Goal: Transaction & Acquisition: Purchase product/service

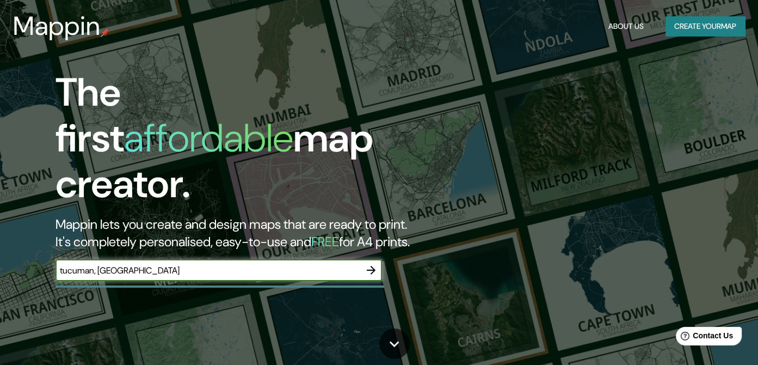
type input "tucuman, [GEOGRAPHIC_DATA]"
click at [375, 263] on icon "button" at bounding box center [371, 269] width 13 height 13
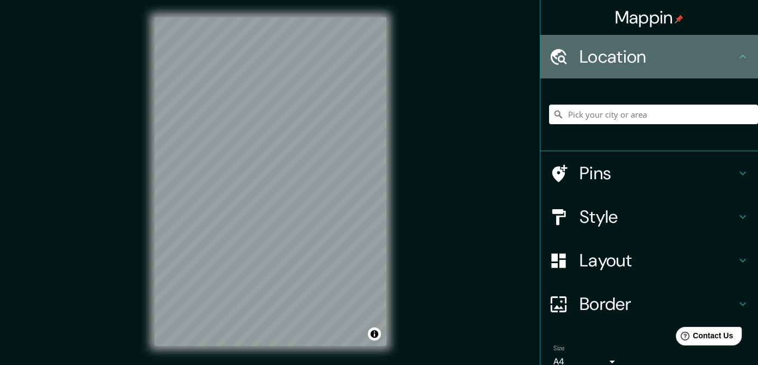
click at [562, 52] on div at bounding box center [564, 56] width 30 height 19
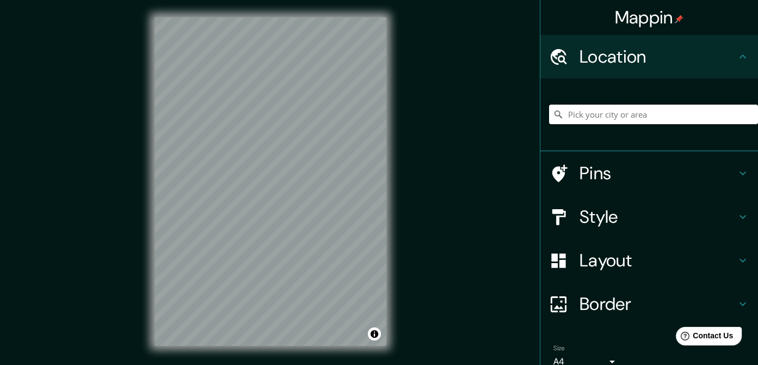
click at [590, 113] on input "Pick your city or area" at bounding box center [653, 114] width 209 height 20
click at [245, 154] on div "© Mapbox © OpenStreetMap Improve this map" at bounding box center [270, 181] width 267 height 363
click at [736, 175] on icon at bounding box center [742, 173] width 13 height 13
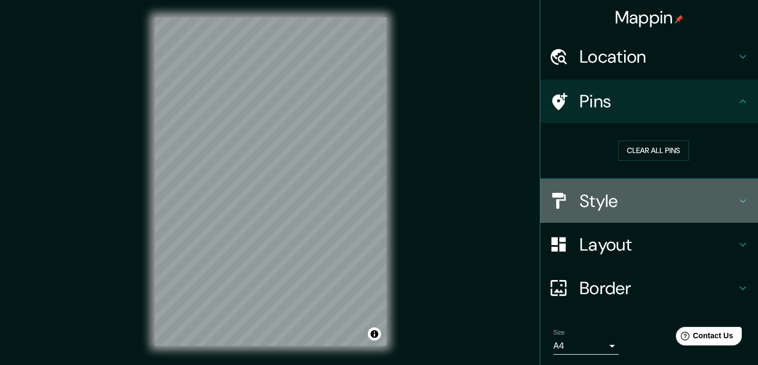
click at [579, 209] on h4 "Style" at bounding box center [657, 201] width 157 height 22
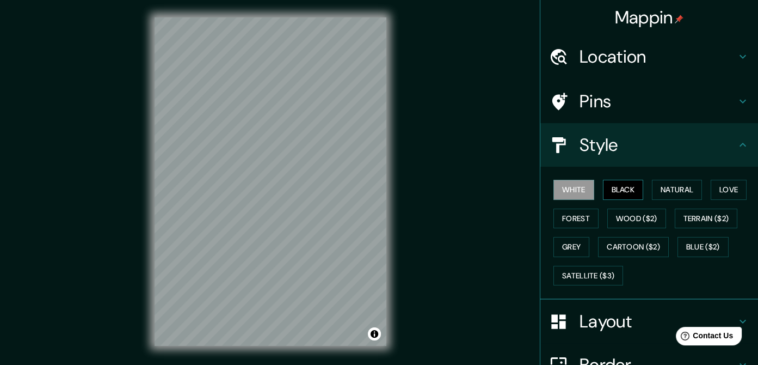
click at [607, 183] on button "Black" at bounding box center [623, 190] width 41 height 20
click at [581, 218] on button "Forest" at bounding box center [575, 218] width 45 height 20
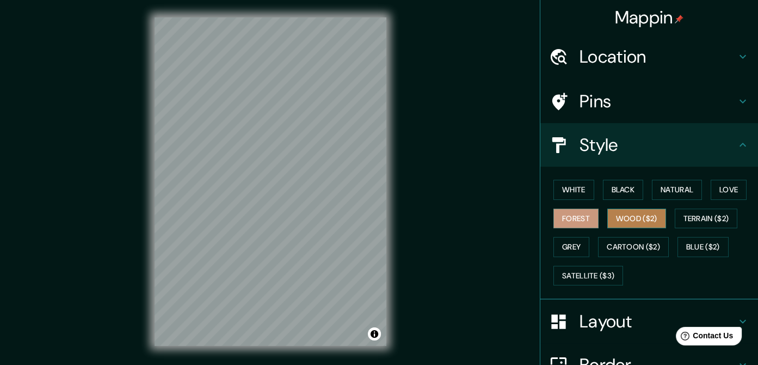
click at [622, 215] on button "Wood ($2)" at bounding box center [636, 218] width 59 height 20
drag, startPoint x: 572, startPoint y: 245, endPoint x: 582, endPoint y: 245, distance: 9.8
click at [572, 245] on button "Grey" at bounding box center [571, 247] width 36 height 20
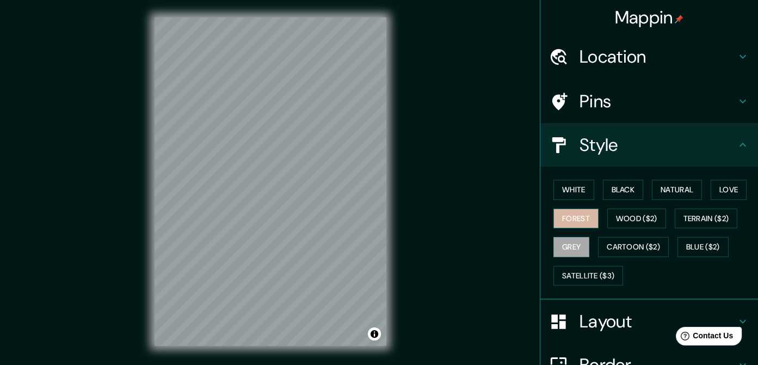
click at [572, 211] on button "Forest" at bounding box center [575, 218] width 45 height 20
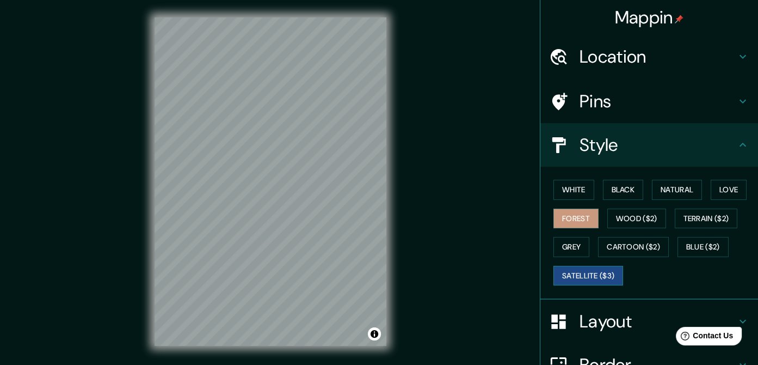
click at [569, 279] on button "Satellite ($3)" at bounding box center [588, 276] width 70 height 20
click at [557, 184] on button "White" at bounding box center [573, 190] width 41 height 20
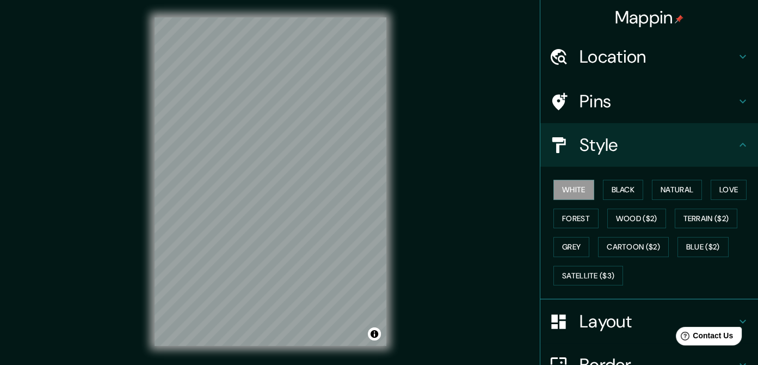
click at [643, 193] on div "White Black Natural Love Forest Wood ($2) Terrain ($2) Grey Cartoon ($2) Blue (…" at bounding box center [653, 232] width 209 height 114
click at [628, 191] on button "Black" at bounding box center [623, 190] width 41 height 20
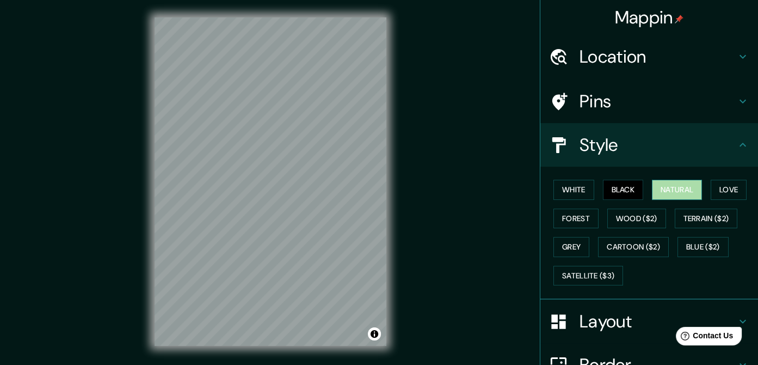
click at [670, 189] on button "Natural" at bounding box center [677, 190] width 50 height 20
click at [719, 189] on button "Love" at bounding box center [729, 190] width 36 height 20
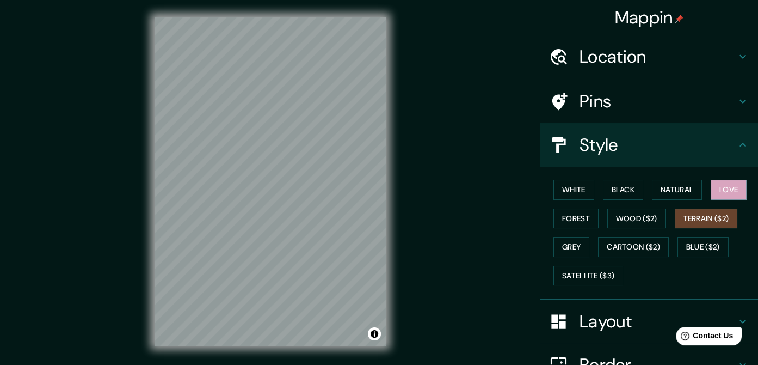
click at [714, 213] on button "Terrain ($2)" at bounding box center [706, 218] width 63 height 20
click at [632, 216] on button "Wood ($2)" at bounding box center [636, 218] width 59 height 20
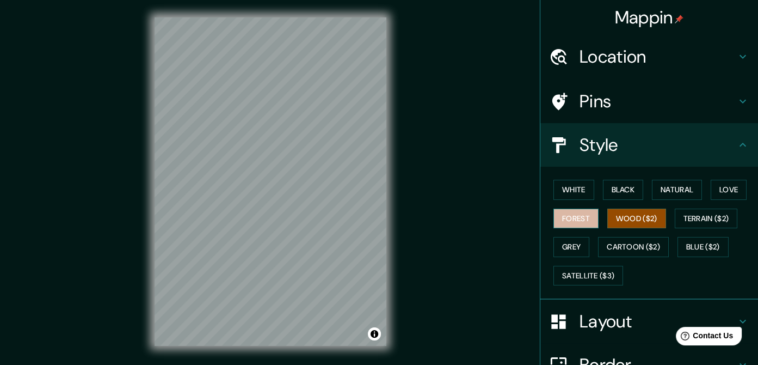
click at [579, 215] on button "Forest" at bounding box center [575, 218] width 45 height 20
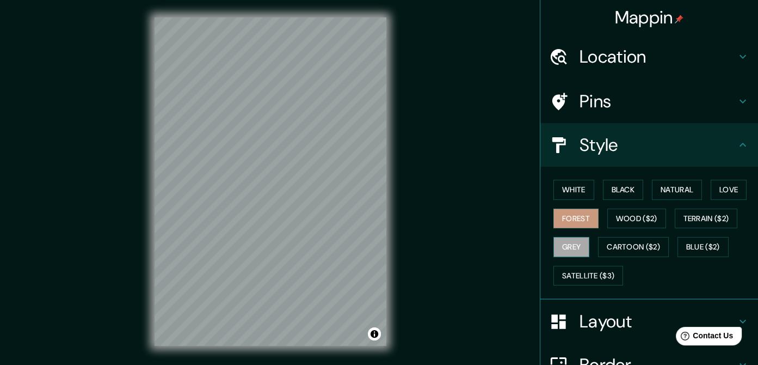
click at [560, 247] on button "Grey" at bounding box center [571, 247] width 36 height 20
click at [622, 242] on button "Cartoon ($2)" at bounding box center [633, 247] width 71 height 20
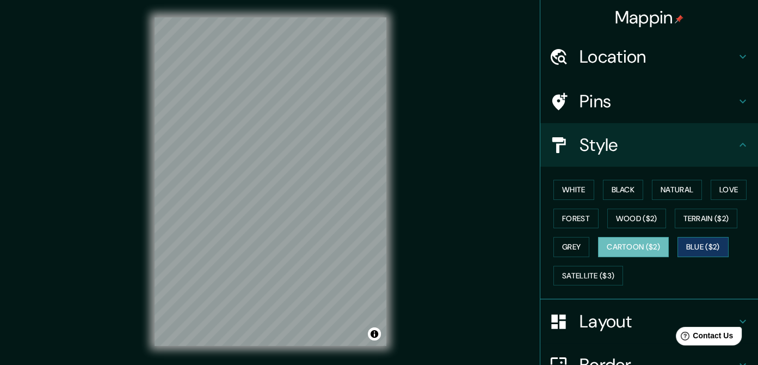
click at [700, 242] on button "Blue ($2)" at bounding box center [702, 247] width 51 height 20
click at [580, 97] on h4 "Pins" at bounding box center [657, 101] width 157 height 22
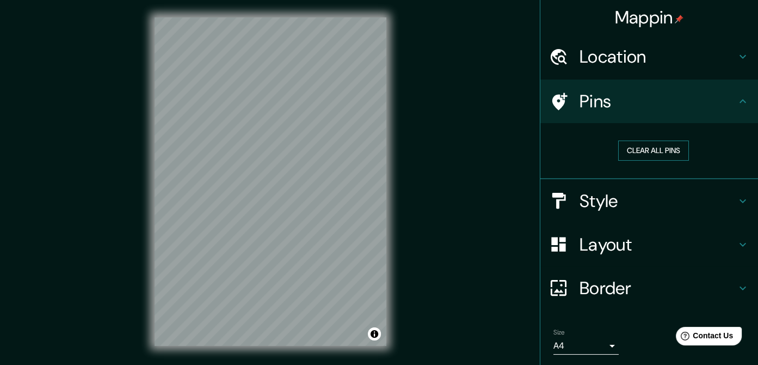
click at [660, 150] on button "Clear all pins" at bounding box center [653, 150] width 71 height 20
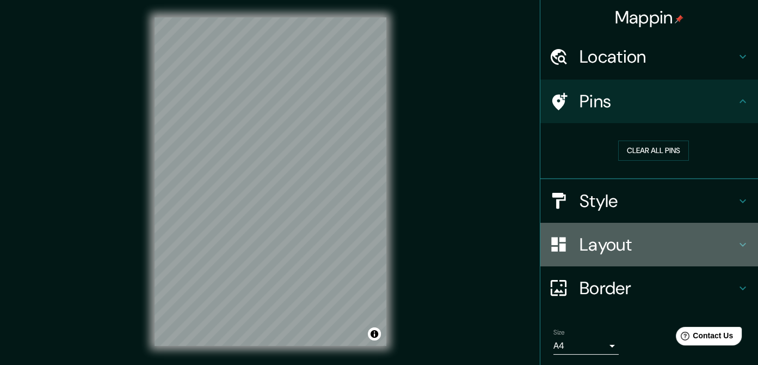
click at [600, 242] on h4 "Layout" at bounding box center [657, 244] width 157 height 22
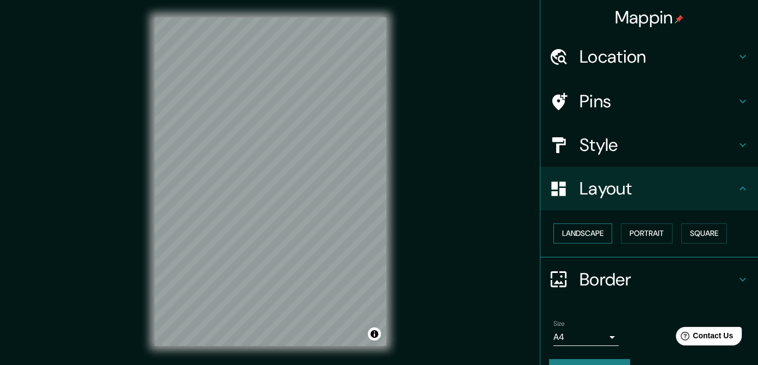
click at [575, 234] on button "Landscape" at bounding box center [582, 233] width 59 height 20
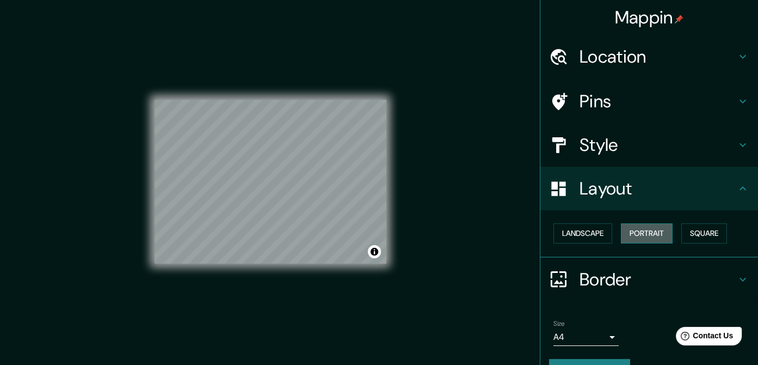
click at [642, 230] on button "Portrait" at bounding box center [647, 233] width 52 height 20
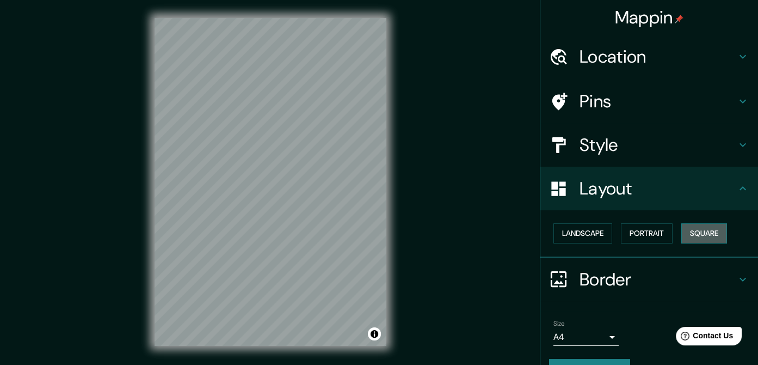
click at [683, 232] on button "Square" at bounding box center [704, 233] width 46 height 20
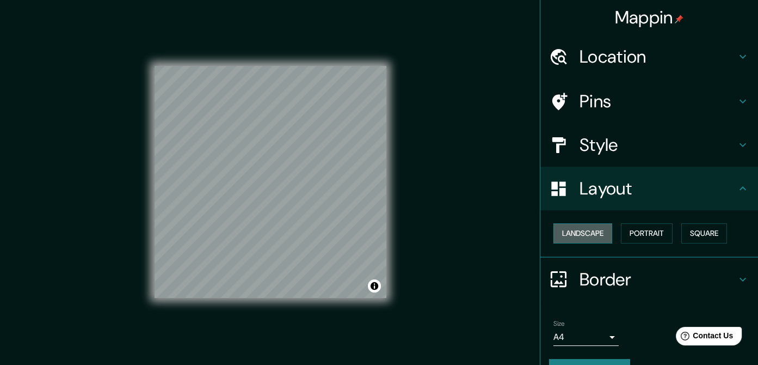
click at [564, 230] on button "Landscape" at bounding box center [582, 233] width 59 height 20
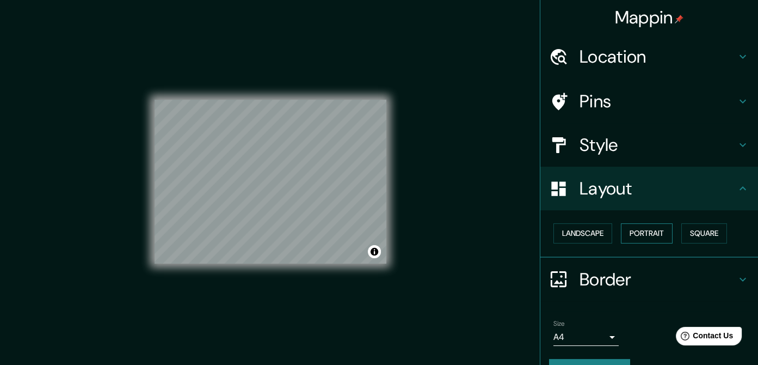
click at [662, 230] on button "Portrait" at bounding box center [647, 233] width 52 height 20
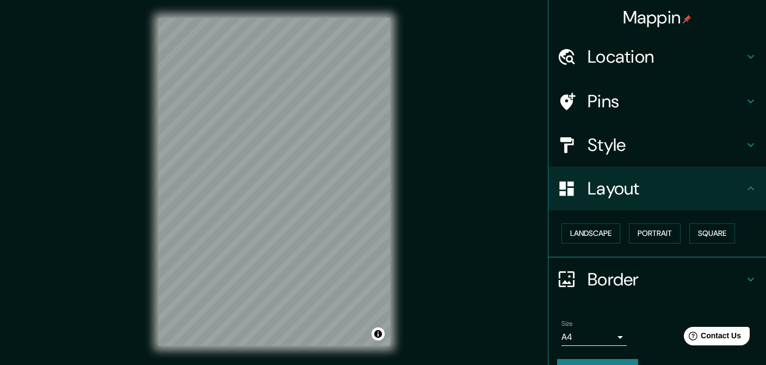
click at [579, 338] on body "Mappin Location Pins Style Layout Landscape Portrait Square Border Choose a bor…" at bounding box center [383, 182] width 766 height 365
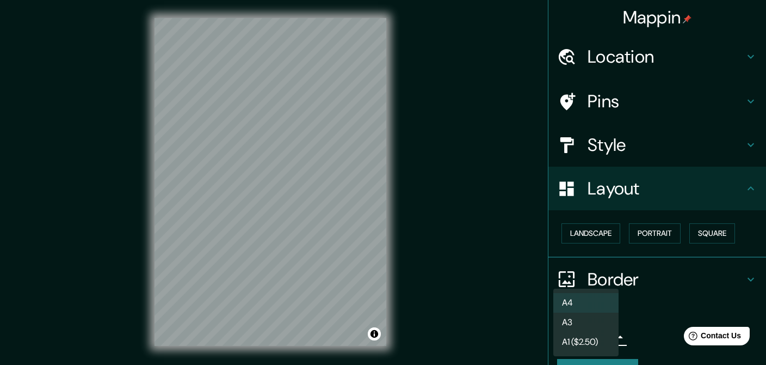
click at [594, 294] on li "A4" at bounding box center [585, 303] width 65 height 20
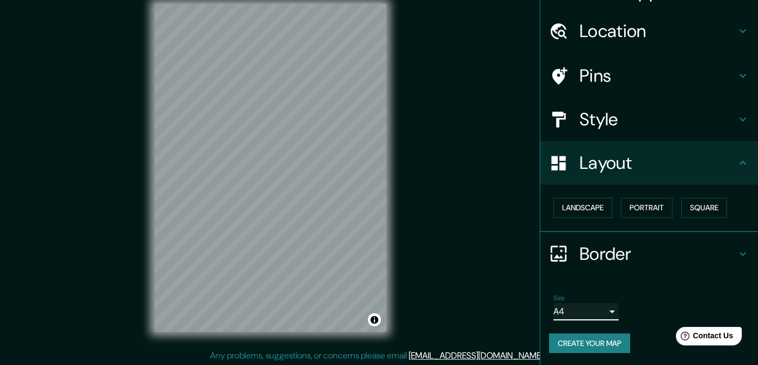
scroll to position [15, 0]
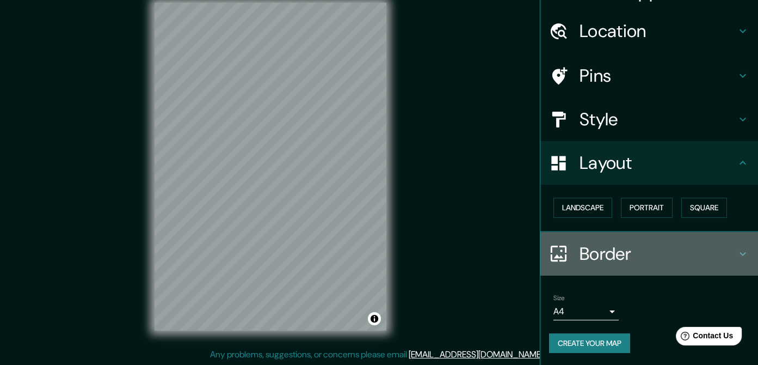
click at [736, 252] on icon at bounding box center [742, 253] width 13 height 13
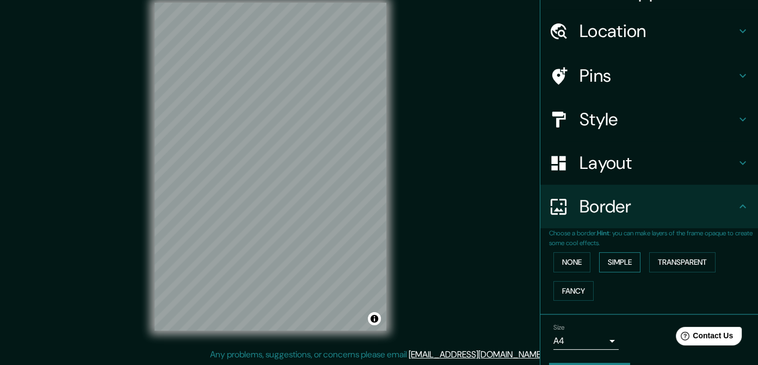
click at [620, 260] on button "Simple" at bounding box center [619, 262] width 41 height 20
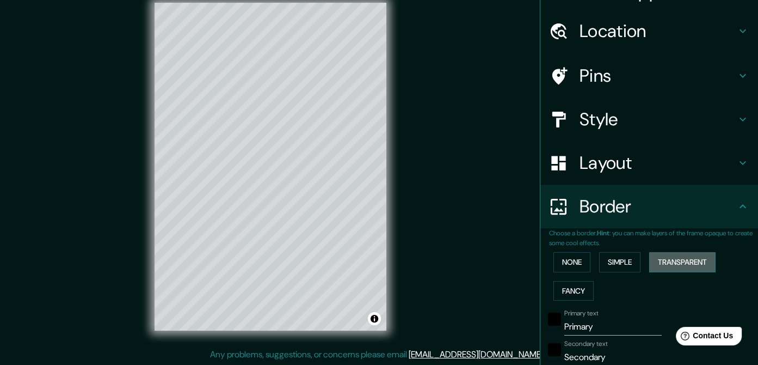
click at [667, 258] on button "Transparent" at bounding box center [682, 262] width 66 height 20
click at [566, 289] on button "Fancy" at bounding box center [573, 291] width 40 height 20
click at [681, 260] on button "Transparent" at bounding box center [682, 262] width 66 height 20
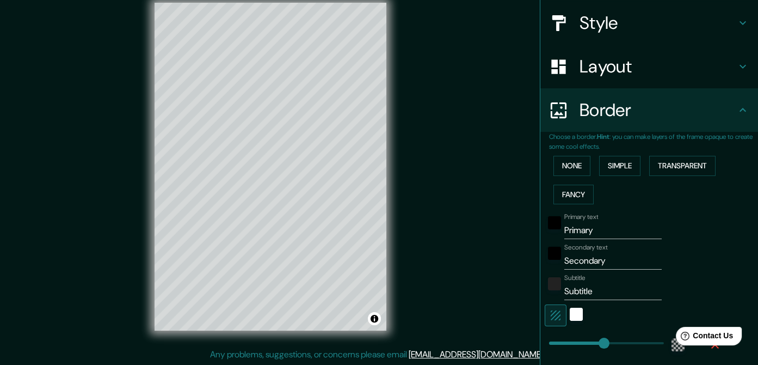
scroll to position [134, 0]
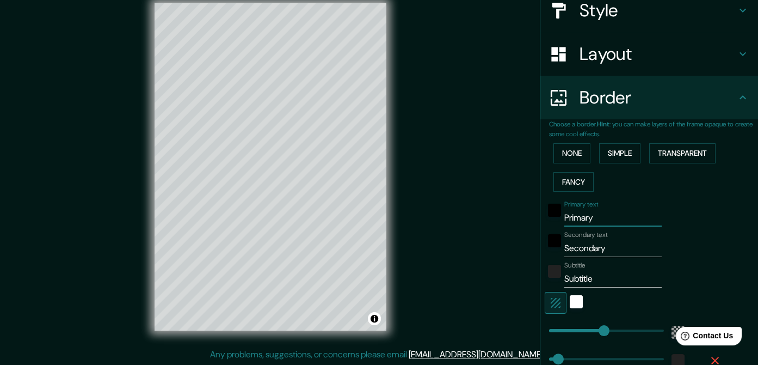
click at [570, 220] on input "Primary" at bounding box center [612, 217] width 97 height 17
drag, startPoint x: 596, startPoint y: 221, endPoint x: 528, endPoint y: 220, distance: 68.0
click at [528, 220] on div "Mappin Location Pins Style Layout Border Choose a border. Hint : you can make l…" at bounding box center [379, 175] width 758 height 380
type input "G"
type input "204"
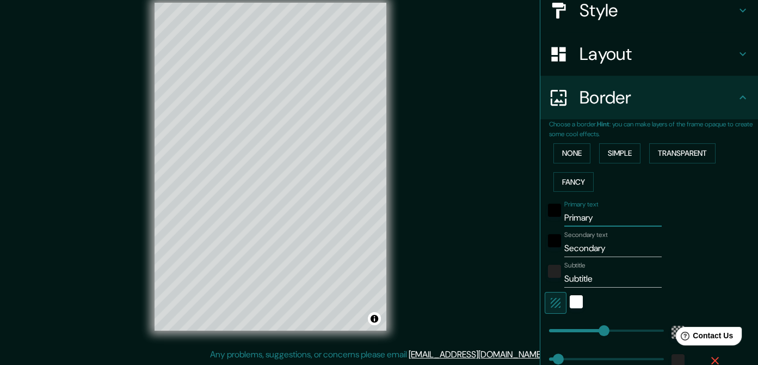
type input "34"
type input "GD"
type input "204"
type input "34"
type input "GDT"
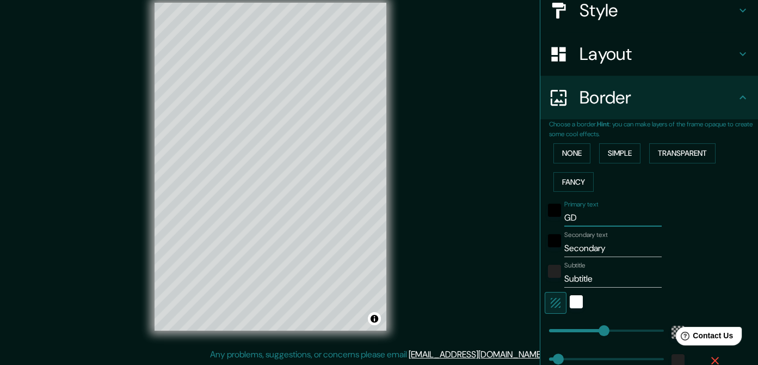
type input "204"
type input "34"
type input "GDTS"
type input "204"
type input "34"
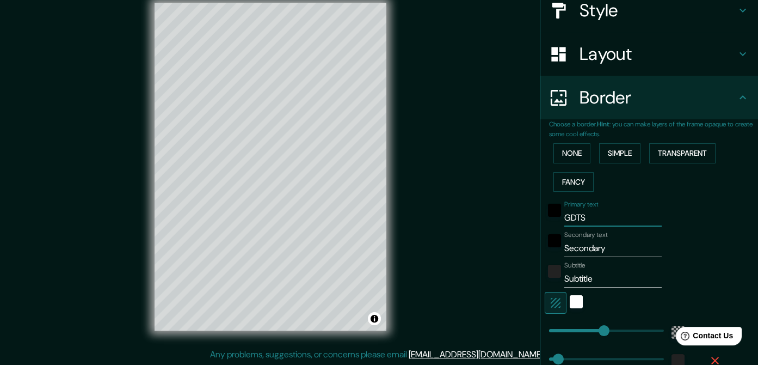
type input "GDT"
type input "204"
type input "34"
type input "GD"
type input "204"
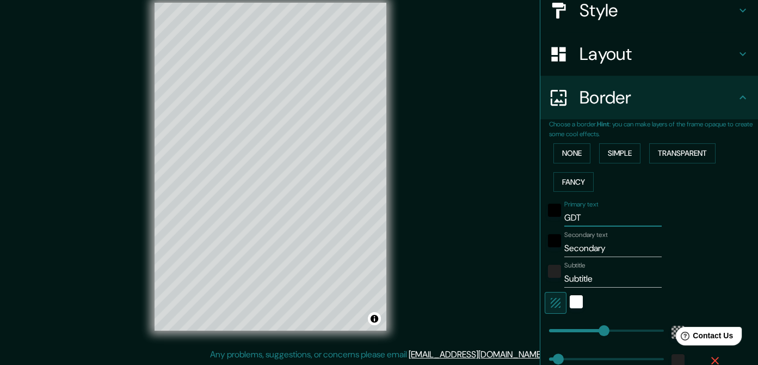
type input "34"
type input "G"
type input "204"
type input "34"
type input "204"
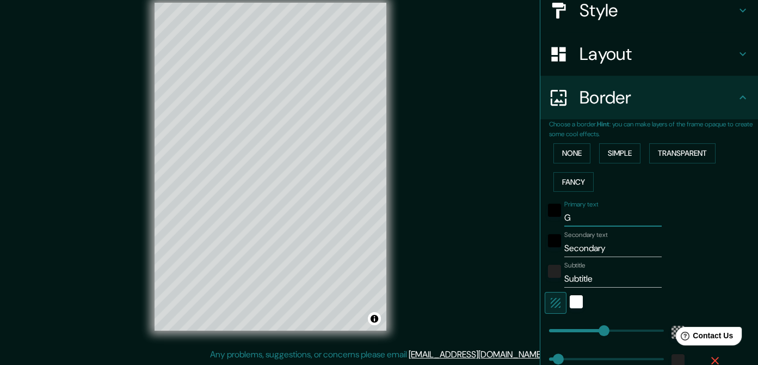
type input "34"
type input "U"
type input "204"
type input "34"
type input "UN"
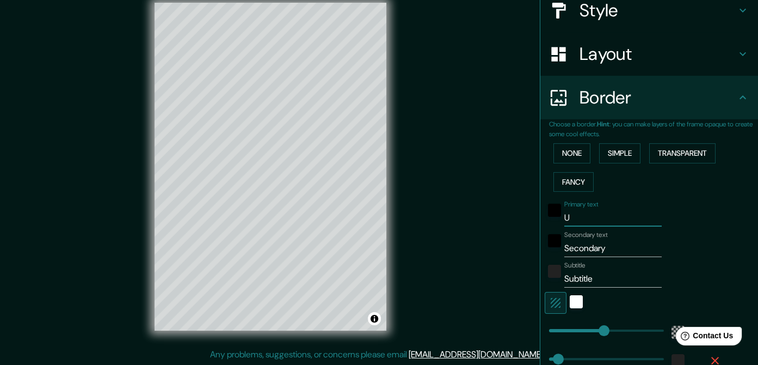
type input "204"
type input "34"
type input "U"
type input "204"
type input "34"
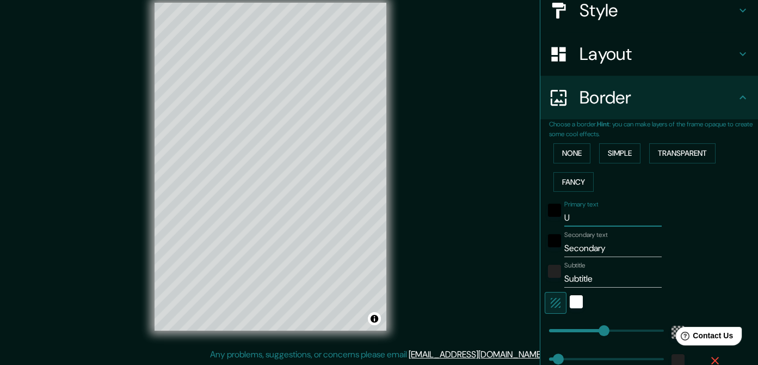
type input "204"
type input "34"
type input "t"
type input "204"
type input "34"
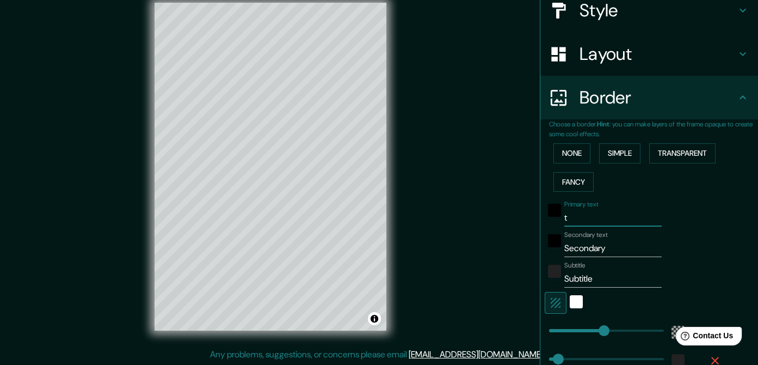
type input "tu"
type input "204"
type input "34"
type input "tur"
type input "204"
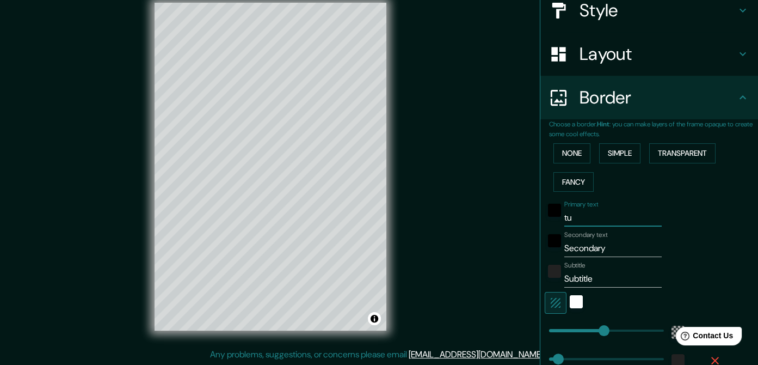
type input "34"
type input "turi"
type input "204"
type input "34"
type input "turis"
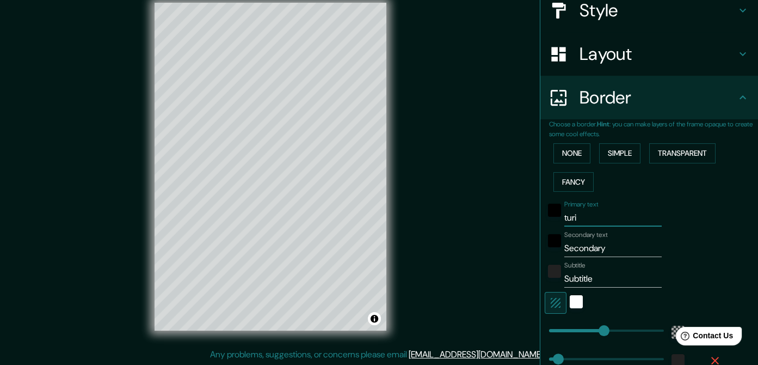
type input "204"
type input "34"
type input "turism"
type input "204"
type input "34"
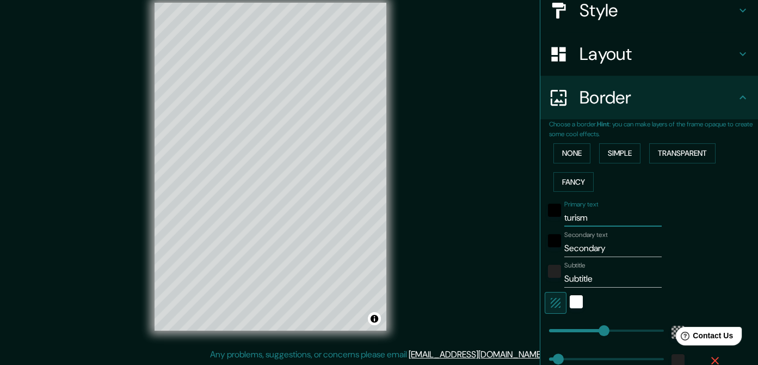
type input "turismo"
type input "204"
type input "34"
type input "turism"
type input "204"
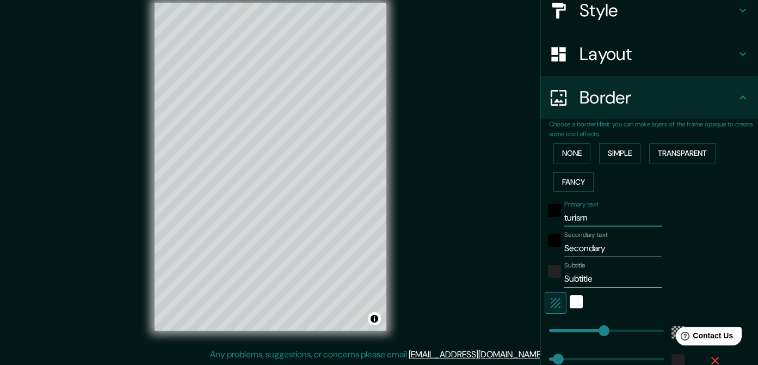
type input "34"
type input "turis"
type input "204"
type input "34"
type input "turi"
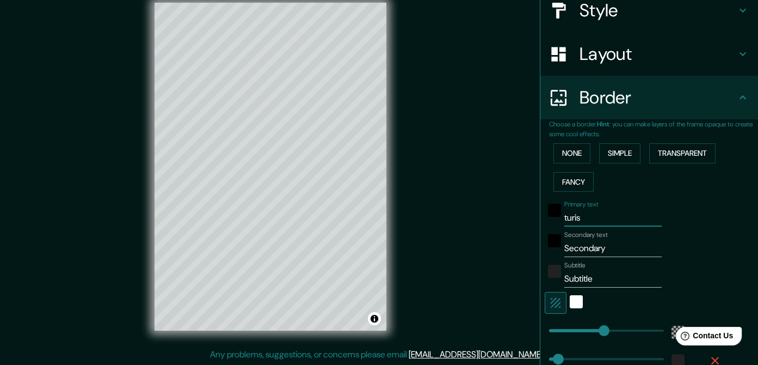
type input "204"
type input "34"
type input "tur"
type input "204"
type input "34"
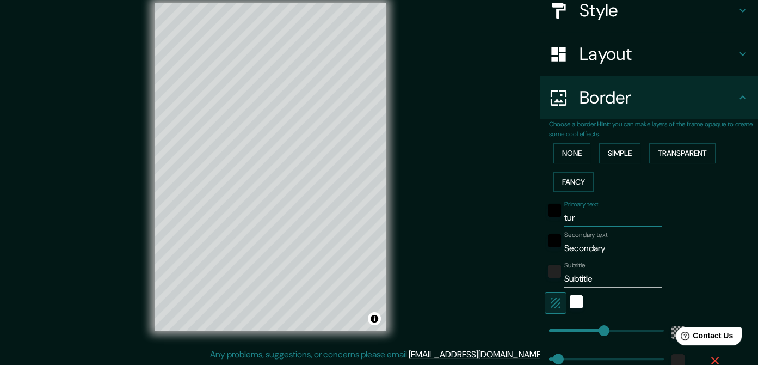
type input "tu"
type input "204"
type input "34"
type input "t"
type input "204"
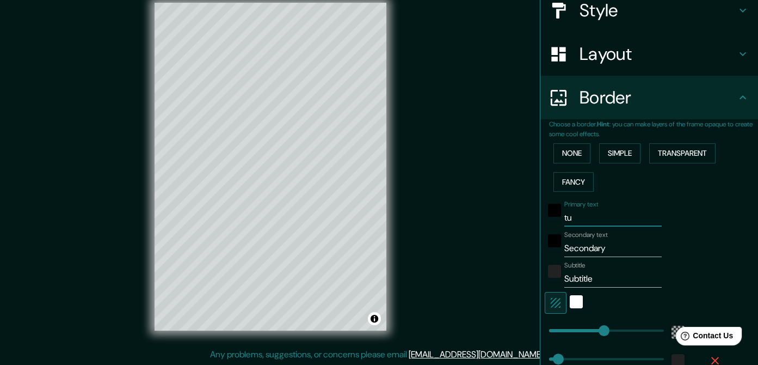
type input "34"
type input "204"
type input "34"
type input "m"
type input "204"
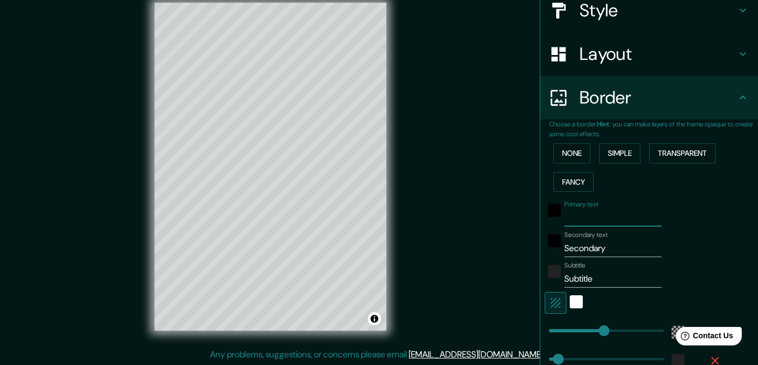
type input "34"
type input "ma"
type input "204"
type input "34"
type input "map"
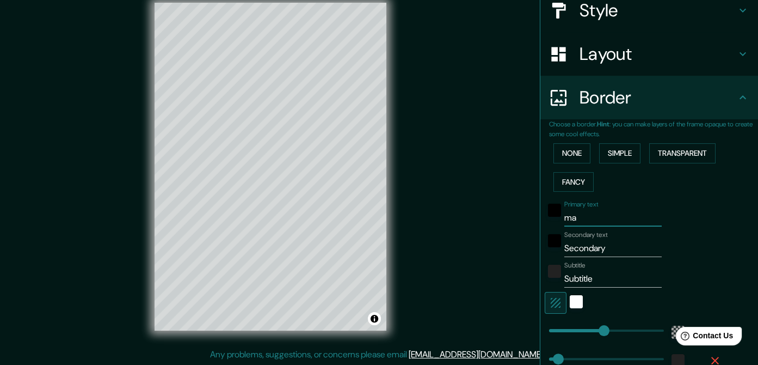
type input "204"
type input "34"
type input "mape"
type input "204"
type input "34"
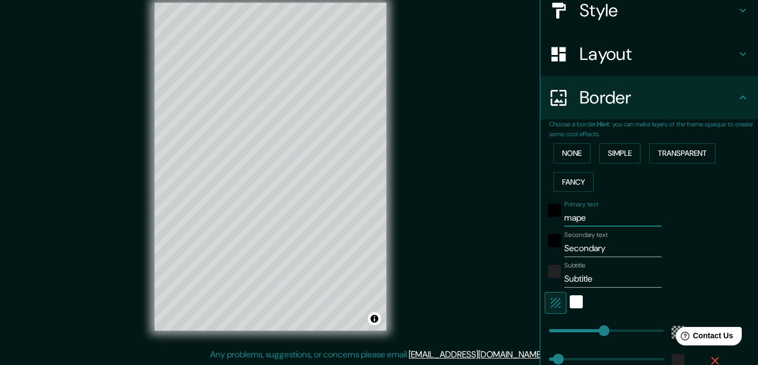
type input "maper"
type input "204"
type input "34"
type input "mapero"
type input "204"
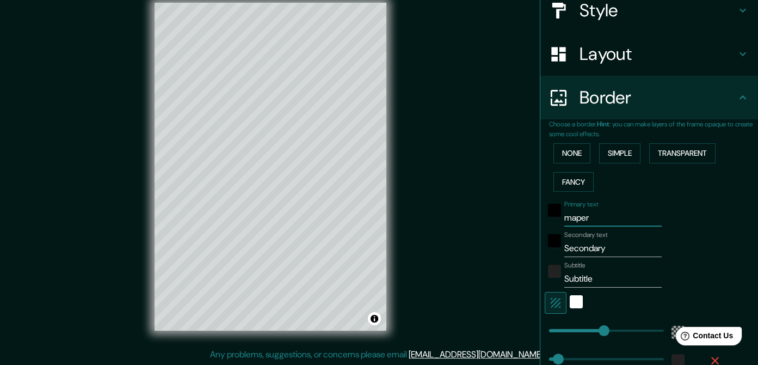
type input "34"
type input "maper"
type input "204"
type input "34"
type input "mape"
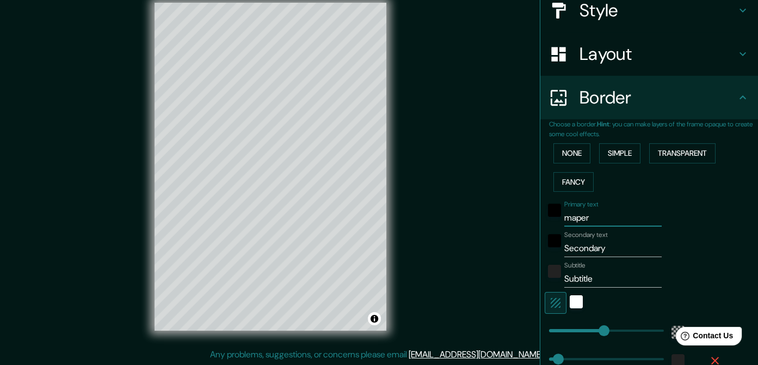
type input "204"
type input "34"
type input "mapeo"
type input "204"
type input "34"
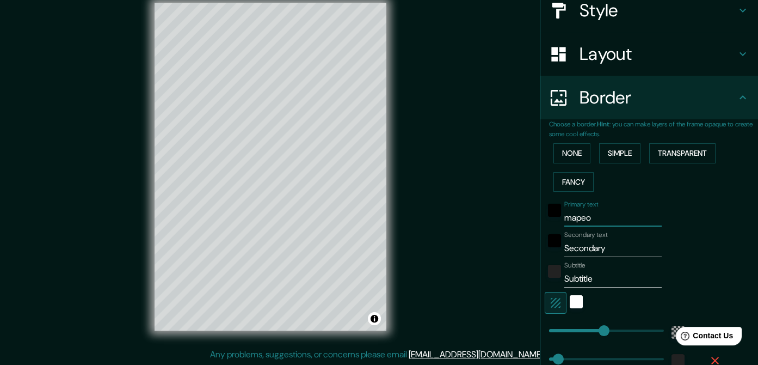
type input "mapeo"
click at [564, 241] on input "Secondary" at bounding box center [612, 247] width 97 height 17
drag, startPoint x: 593, startPoint y: 241, endPoint x: 537, endPoint y: 239, distance: 56.1
click at [545, 239] on div "Secondary text Secondary" at bounding box center [634, 244] width 178 height 26
type input "y"
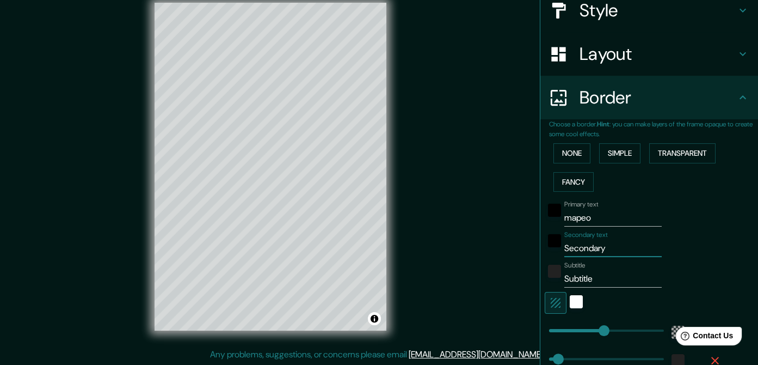
type input "204"
type input "34"
type input "204"
type input "34"
type input "y"
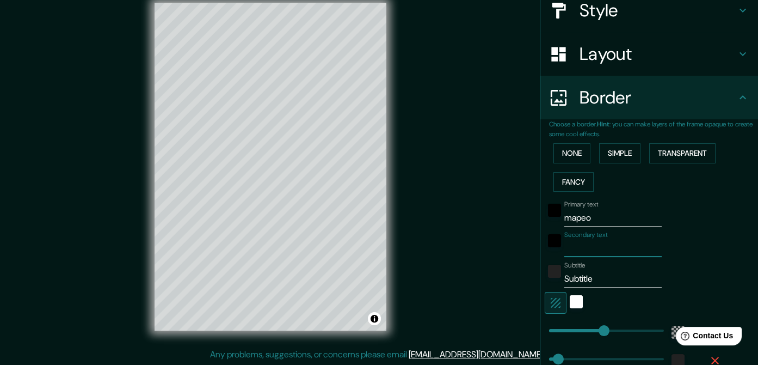
type input "204"
type input "34"
type input "204"
type input "34"
type input "t"
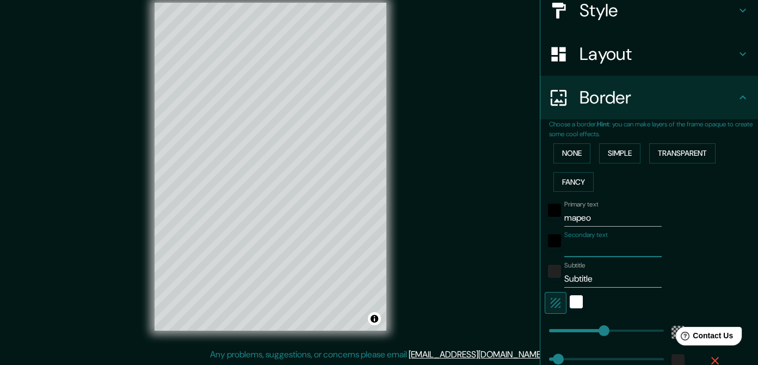
type input "204"
type input "34"
type input "tu"
type input "204"
type input "34"
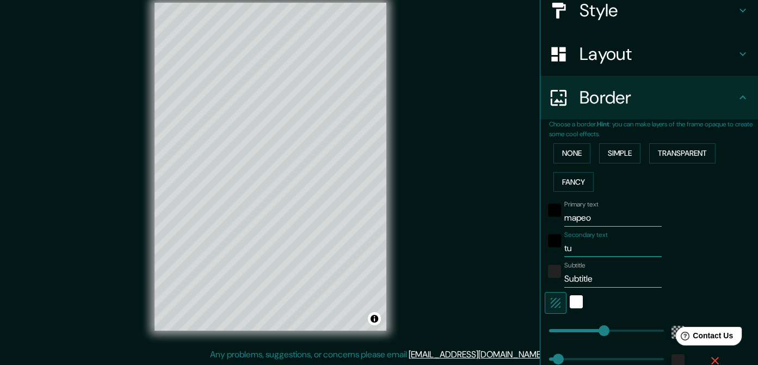
type input "tur"
type input "204"
type input "34"
type input "turi"
type input "204"
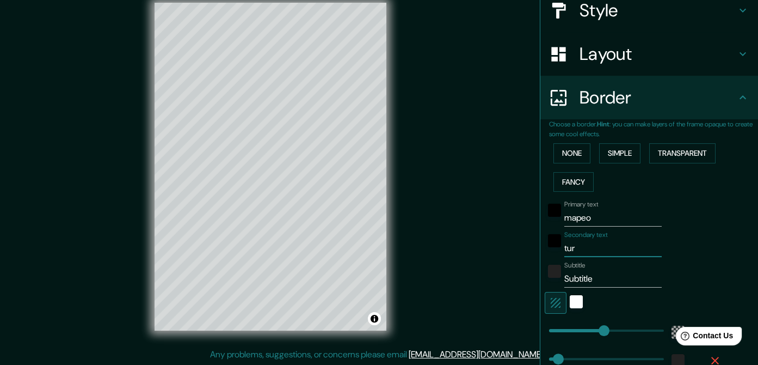
type input "34"
type input "turis"
type input "204"
type input "34"
type input "turist"
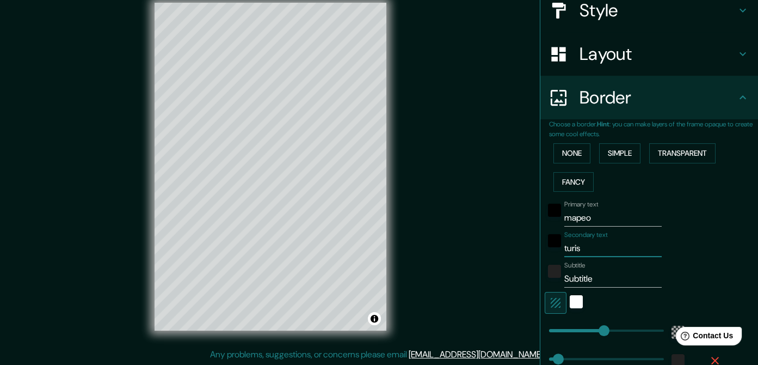
type input "204"
type input "34"
type input "turisti"
type input "204"
type input "34"
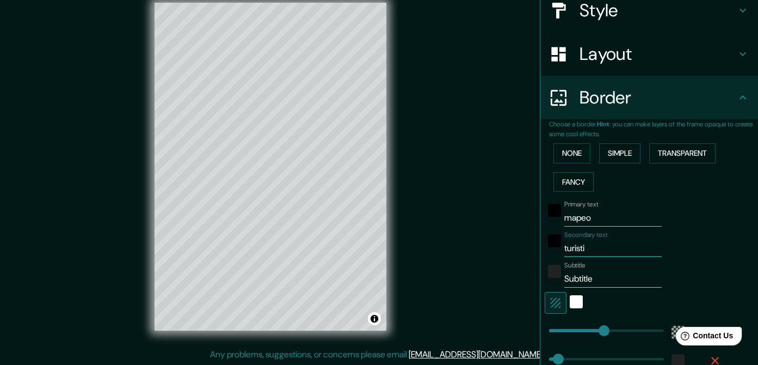
type input "turistic"
type input "204"
type input "34"
type input "turistico"
type input "204"
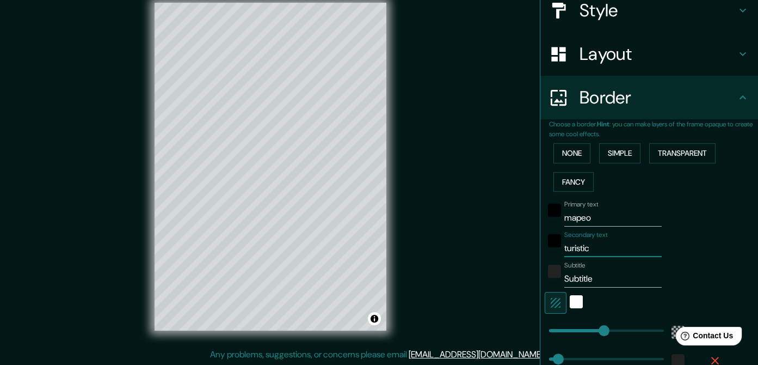
type input "34"
type input "turistico"
type input "204"
type input "34"
type input "turistico t"
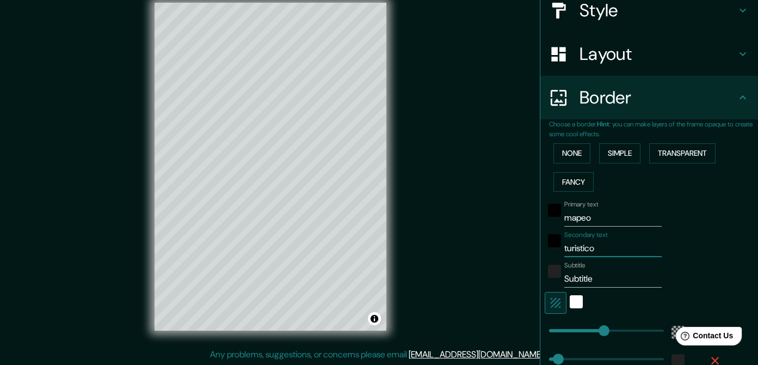
type input "204"
type input "34"
type input "turistico tu"
type input "204"
type input "34"
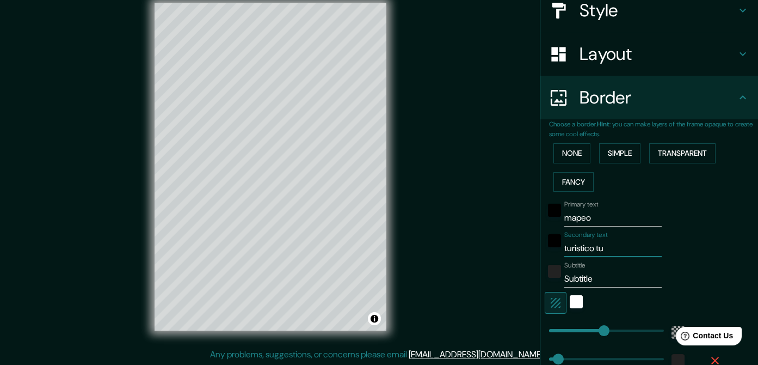
type input "turistico tuc"
type input "204"
type input "34"
type input "turistico tucu"
type input "204"
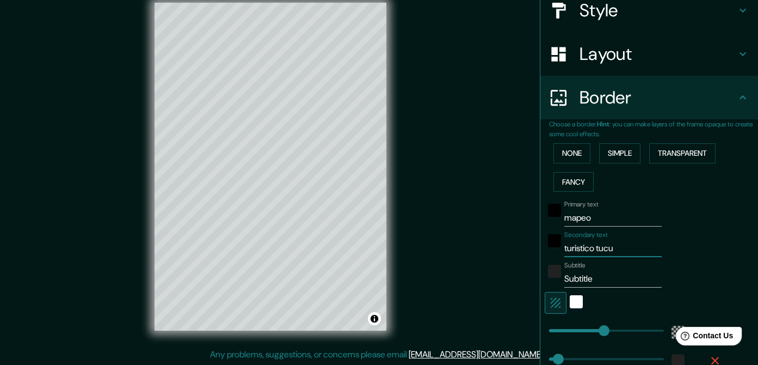
type input "34"
type input "turistico tucum"
type input "204"
type input "34"
type input "turistico tucuma"
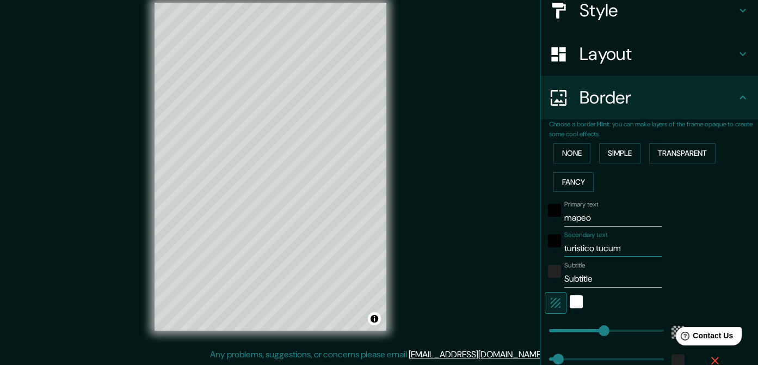
type input "204"
type input "34"
type input "turistico [GEOGRAPHIC_DATA]"
type input "204"
type input "34"
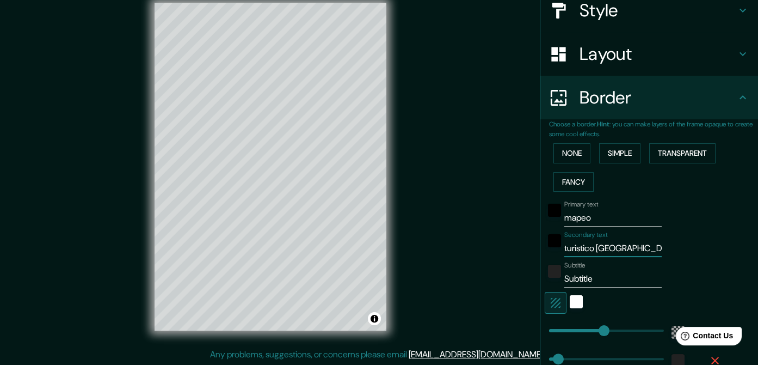
type input "turistico tucuma"
type input "204"
type input "34"
type input "turistico [GEOGRAPHIC_DATA]"
type input "204"
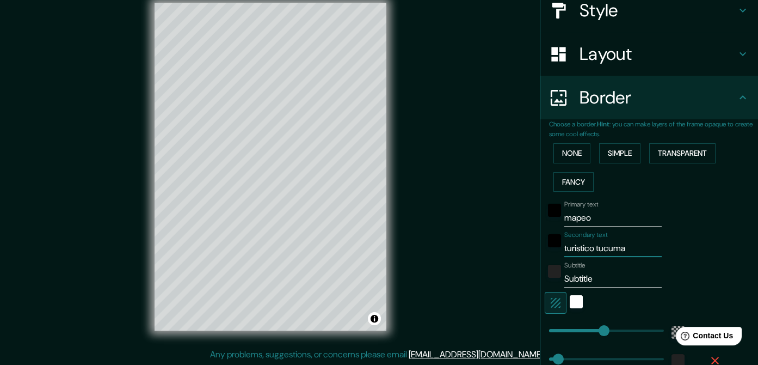
type input "34"
type input "turistico tucuma"
type input "204"
type input "34"
type input "turistico tucum"
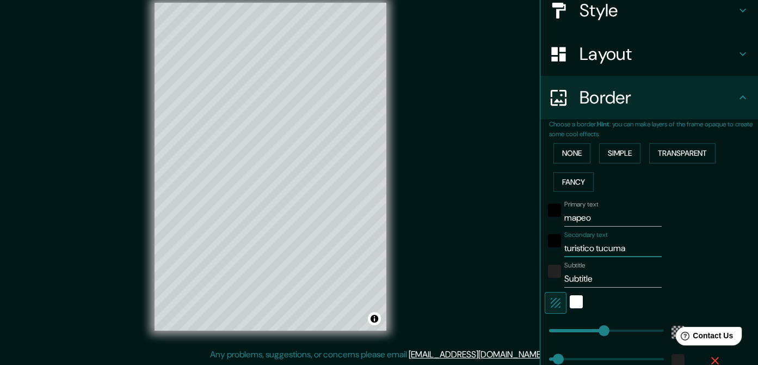
type input "204"
type input "34"
type input "turistico tucu"
type input "204"
type input "34"
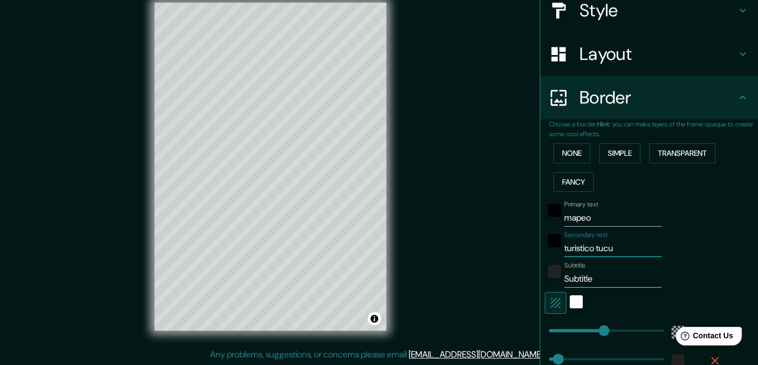
type input "turistico tuc"
type input "204"
type input "34"
type input "turistico tuc"
click at [600, 280] on input "Subtitle" at bounding box center [612, 278] width 97 height 17
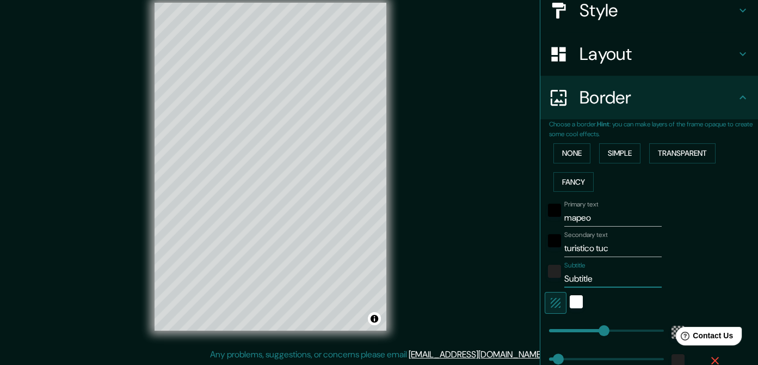
click at [599, 280] on input "Subtitle" at bounding box center [612, 278] width 97 height 17
type input "g"
type input "204"
type input "34"
type input "ge"
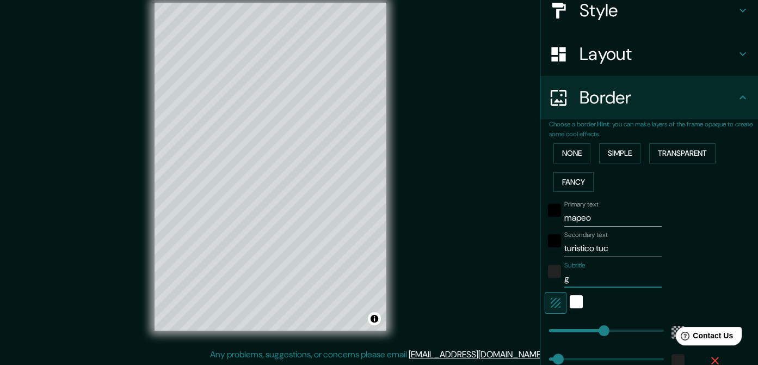
type input "204"
type input "34"
type input "ges"
type input "204"
type input "34"
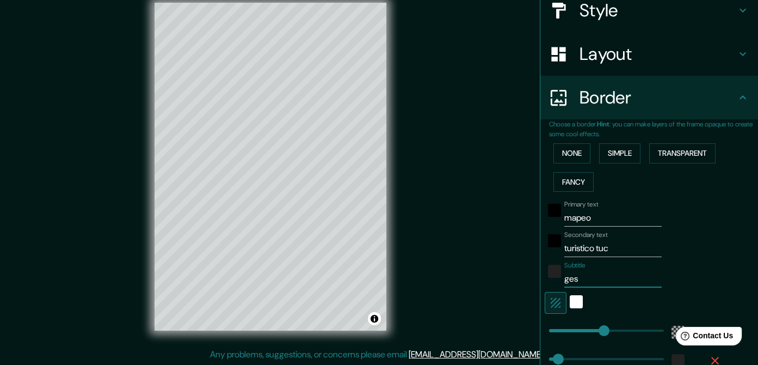
type input "gest"
type input "204"
click at [550, 272] on div "color-222222" at bounding box center [554, 270] width 13 height 13
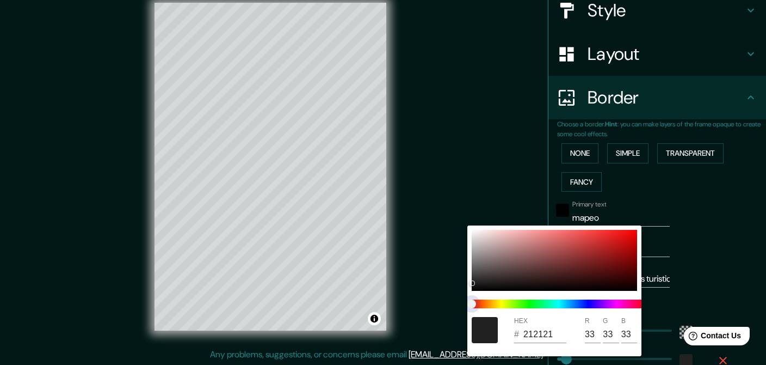
drag, startPoint x: 501, startPoint y: 305, endPoint x: 509, endPoint y: 305, distance: 8.2
click at [509, 305] on span at bounding box center [559, 303] width 174 height 9
drag, startPoint x: 514, startPoint y: 303, endPoint x: 520, endPoint y: 302, distance: 6.6
click at [515, 303] on span at bounding box center [559, 303] width 174 height 9
drag, startPoint x: 520, startPoint y: 302, endPoint x: 544, endPoint y: 302, distance: 23.9
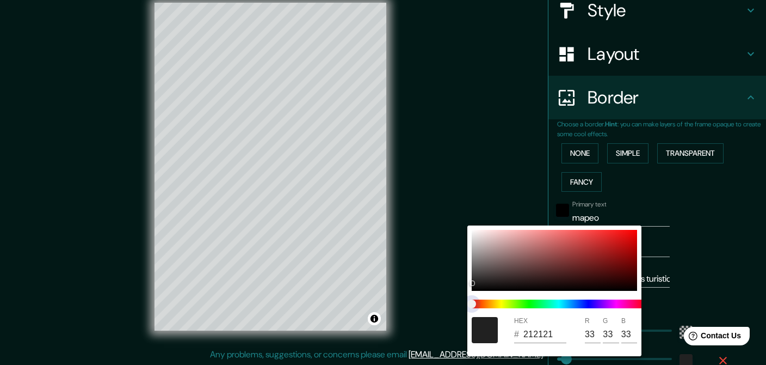
click at [544, 302] on span at bounding box center [559, 303] width 174 height 9
drag, startPoint x: 474, startPoint y: 301, endPoint x: 510, endPoint y: 300, distance: 35.4
click at [510, 300] on span at bounding box center [559, 303] width 174 height 9
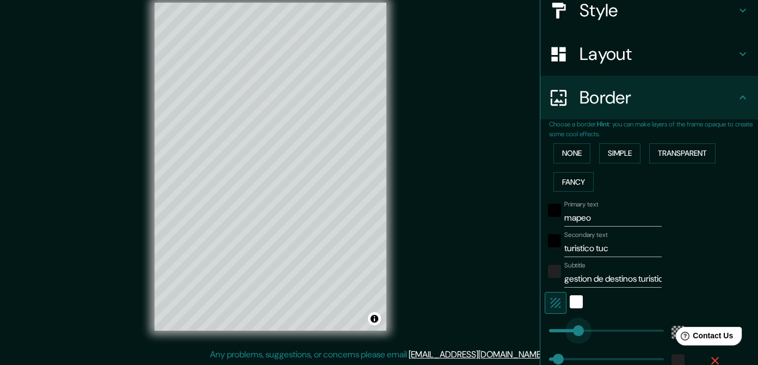
drag, startPoint x: 594, startPoint y: 329, endPoint x: 570, endPoint y: 328, distance: 23.9
drag, startPoint x: 570, startPoint y: 328, endPoint x: 552, endPoint y: 328, distance: 18.5
drag, startPoint x: 550, startPoint y: 326, endPoint x: 556, endPoint y: 326, distance: 6.0
drag, startPoint x: 559, startPoint y: 356, endPoint x: 575, endPoint y: 355, distance: 15.8
drag, startPoint x: 571, startPoint y: 354, endPoint x: 545, endPoint y: 353, distance: 26.1
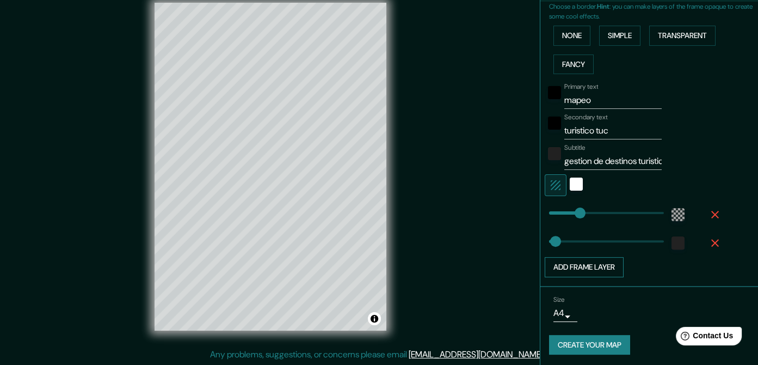
scroll to position [252, 0]
click at [575, 262] on button "Add frame layer" at bounding box center [584, 266] width 79 height 20
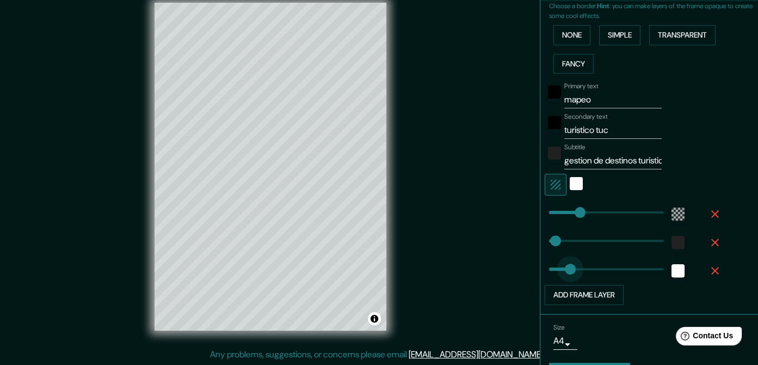
drag, startPoint x: 585, startPoint y: 267, endPoint x: 560, endPoint y: 267, distance: 25.0
drag, startPoint x: 555, startPoint y: 263, endPoint x: 545, endPoint y: 263, distance: 10.3
click at [708, 267] on icon "button" at bounding box center [714, 270] width 13 height 13
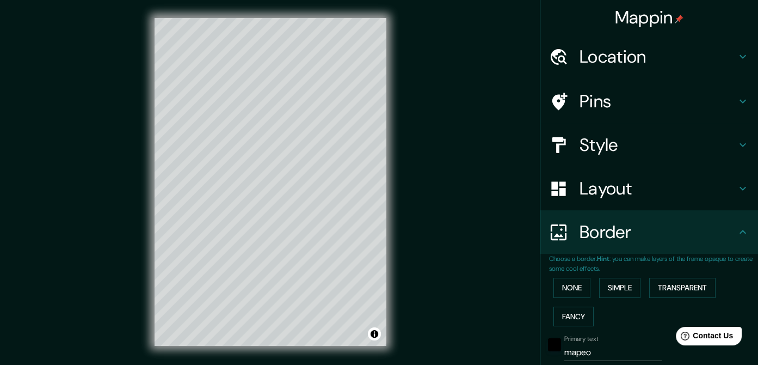
scroll to position [0, 0]
click at [581, 101] on h4 "Pins" at bounding box center [657, 101] width 157 height 22
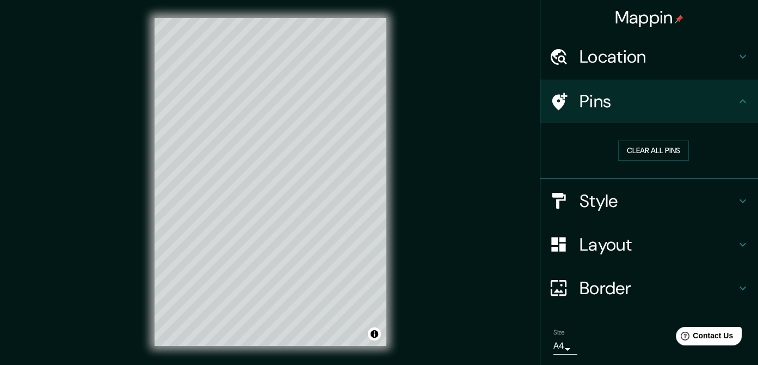
click at [629, 100] on h4 "Pins" at bounding box center [657, 101] width 157 height 22
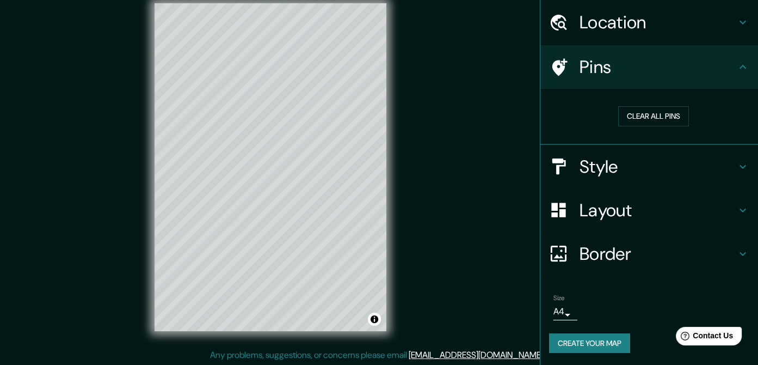
scroll to position [15, 0]
click at [602, 337] on button "Create your map" at bounding box center [589, 343] width 81 height 20
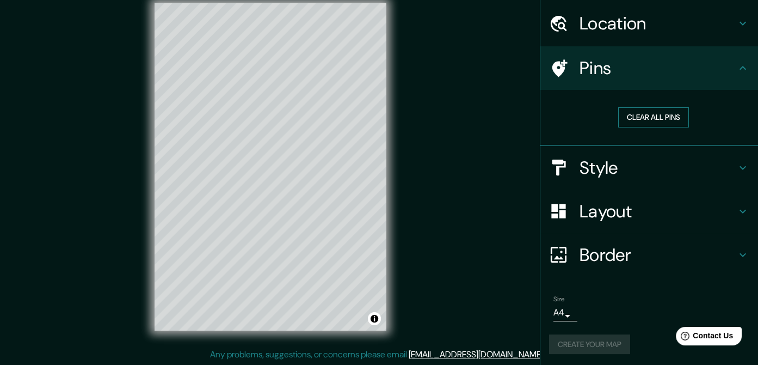
scroll to position [34, 0]
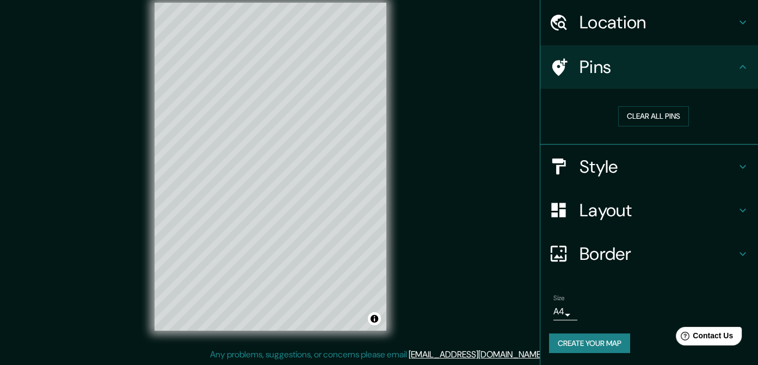
click at [620, 247] on h4 "Border" at bounding box center [657, 254] width 157 height 22
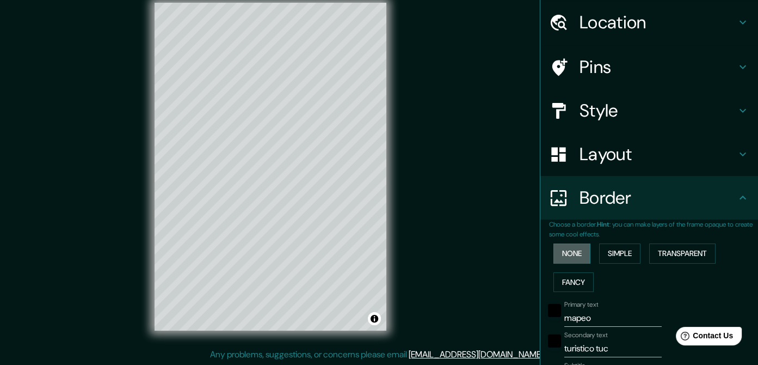
click at [576, 249] on button "None" at bounding box center [571, 253] width 37 height 20
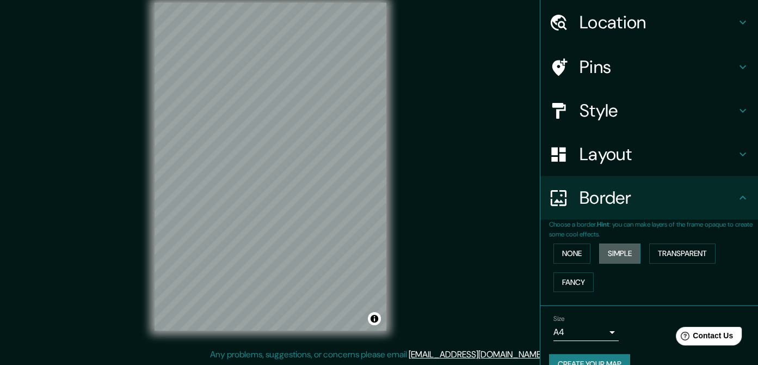
click at [621, 251] on button "Simple" at bounding box center [619, 253] width 41 height 20
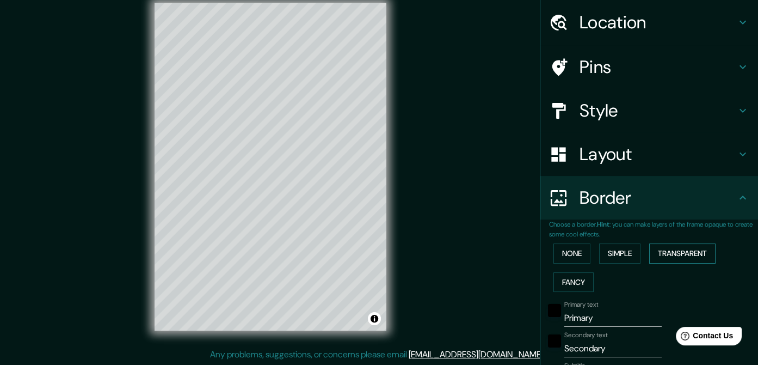
click at [658, 248] on button "Transparent" at bounding box center [682, 253] width 66 height 20
click at [571, 272] on button "Fancy" at bounding box center [573, 282] width 40 height 20
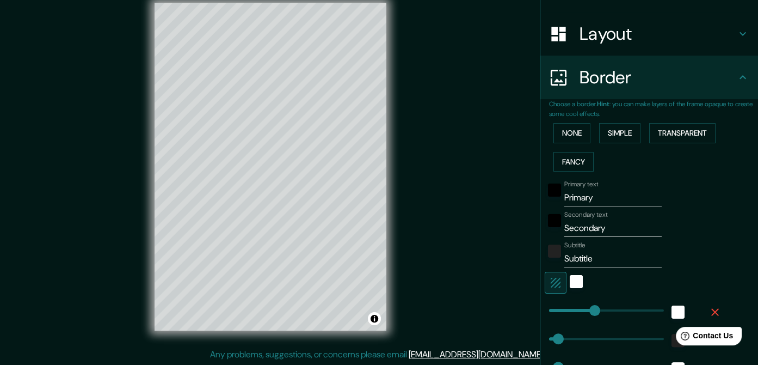
scroll to position [163, 0]
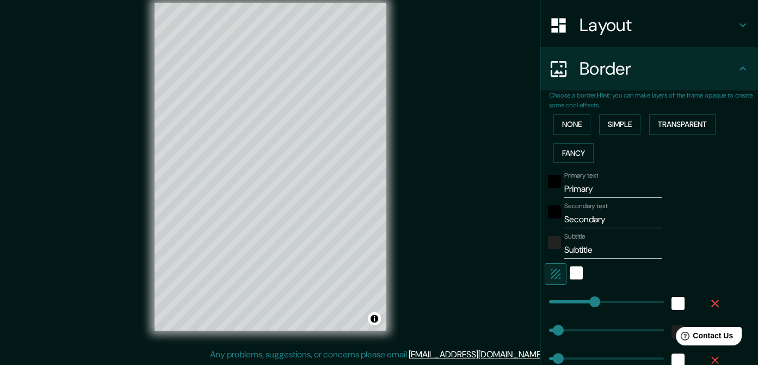
click at [599, 187] on input "Primary" at bounding box center [612, 188] width 97 height 17
drag, startPoint x: 602, startPoint y: 220, endPoint x: 540, endPoint y: 218, distance: 62.1
click at [545, 218] on div "Secondary text Secondary" at bounding box center [634, 215] width 178 height 26
drag, startPoint x: 599, startPoint y: 247, endPoint x: 503, endPoint y: 243, distance: 95.8
click at [503, 243] on div "Mappin Location Pins Style Layout Border Choose a border. Hint : you can make l…" at bounding box center [379, 175] width 758 height 380
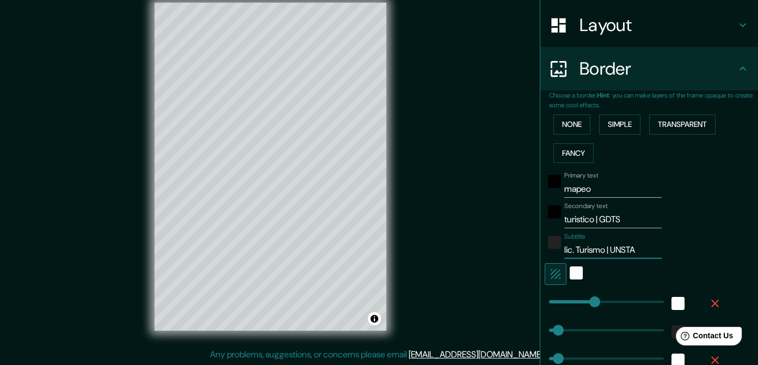
click at [508, 239] on div "Mappin Location Pins Style Layout Border Choose a border. Hint : you can make l…" at bounding box center [379, 175] width 758 height 380
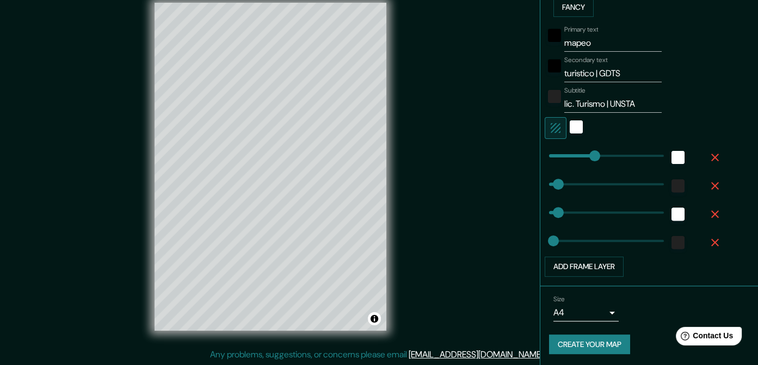
scroll to position [309, 0]
click at [588, 338] on button "Create your map" at bounding box center [589, 344] width 81 height 20
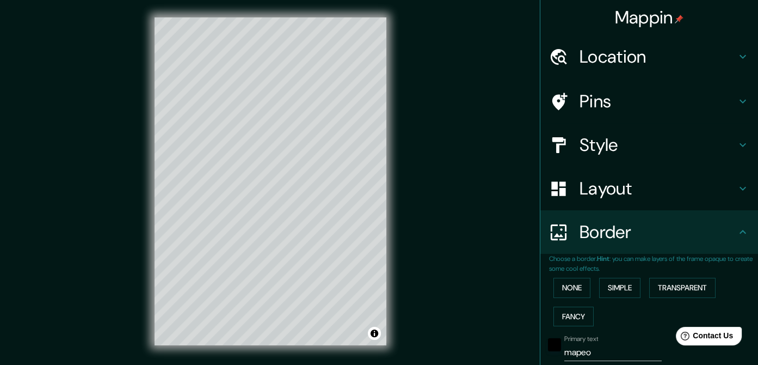
scroll to position [0, 0]
click at [590, 58] on h4 "Location" at bounding box center [657, 57] width 157 height 22
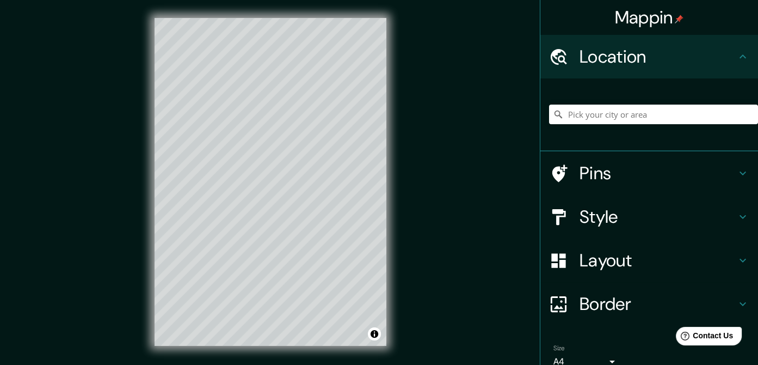
click at [583, 103] on div at bounding box center [653, 114] width 209 height 54
click at [579, 172] on h4 "Pins" at bounding box center [657, 173] width 157 height 22
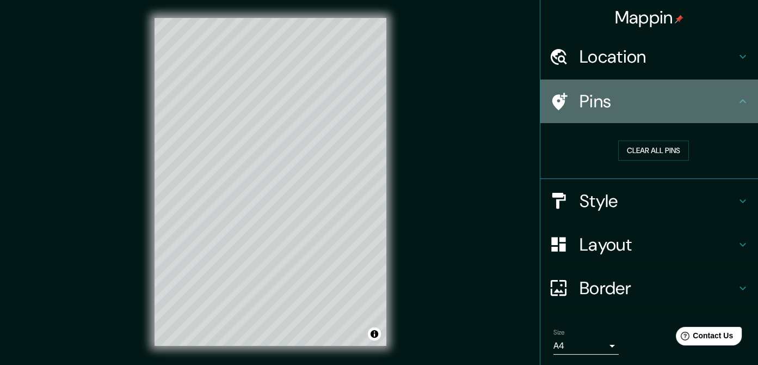
click at [552, 102] on icon at bounding box center [559, 101] width 15 height 17
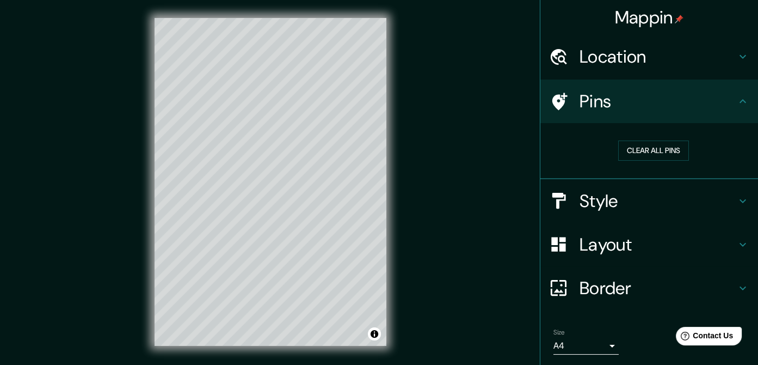
click at [552, 102] on icon at bounding box center [559, 101] width 15 height 17
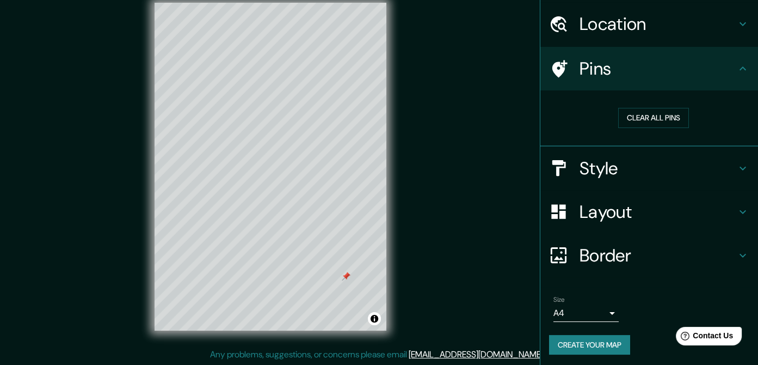
scroll to position [34, 0]
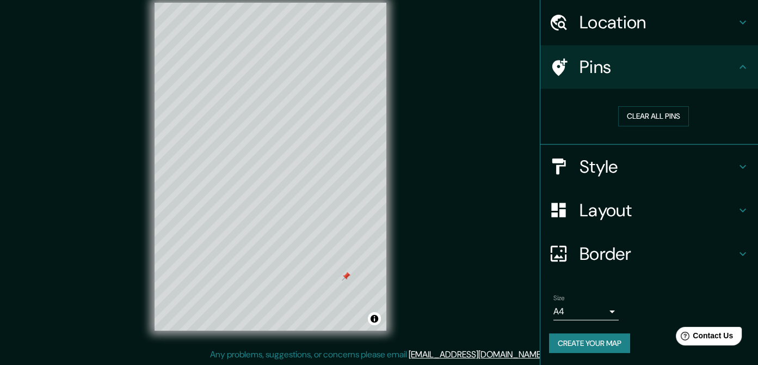
click at [600, 248] on h4 "Border" at bounding box center [657, 254] width 157 height 22
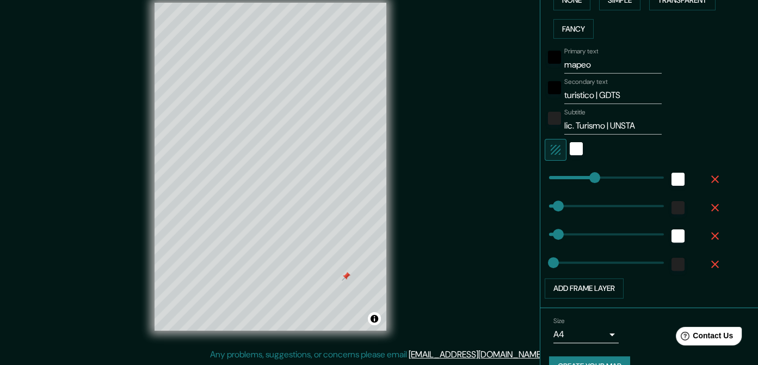
scroll to position [309, 0]
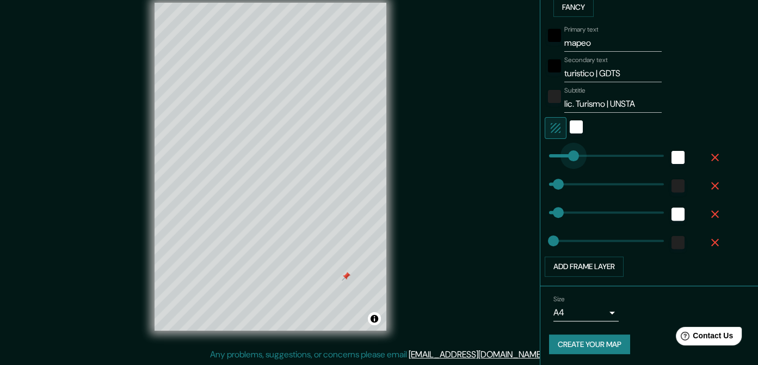
drag, startPoint x: 582, startPoint y: 154, endPoint x: 564, endPoint y: 155, distance: 17.4
drag, startPoint x: 553, startPoint y: 178, endPoint x: 546, endPoint y: 178, distance: 6.5
drag, startPoint x: 548, startPoint y: 238, endPoint x: 583, endPoint y: 235, distance: 35.0
click at [708, 236] on icon "button" at bounding box center [714, 242] width 13 height 13
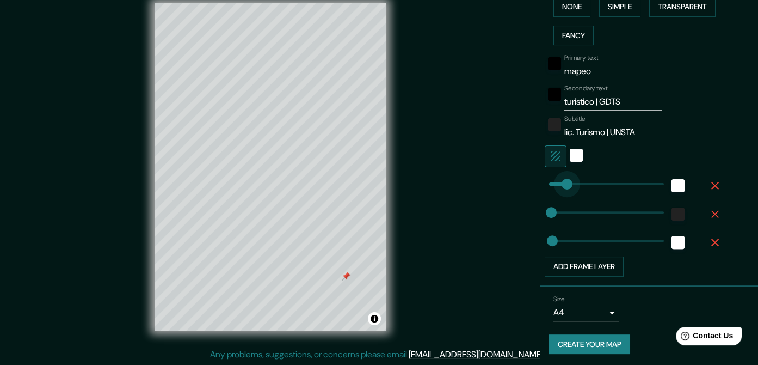
drag, startPoint x: 568, startPoint y: 181, endPoint x: 558, endPoint y: 181, distance: 9.8
drag, startPoint x: 556, startPoint y: 182, endPoint x: 561, endPoint y: 183, distance: 5.5
drag, startPoint x: 561, startPoint y: 183, endPoint x: 575, endPoint y: 182, distance: 13.6
drag, startPoint x: 575, startPoint y: 179, endPoint x: 589, endPoint y: 180, distance: 14.2
click at [671, 183] on div "white" at bounding box center [677, 185] width 13 height 13
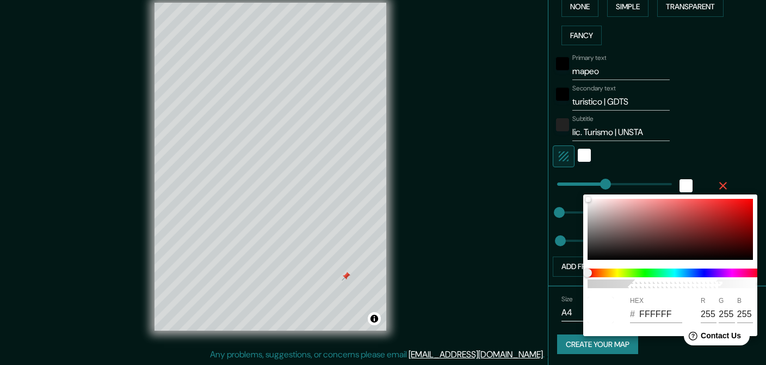
click at [722, 145] on div at bounding box center [383, 182] width 766 height 365
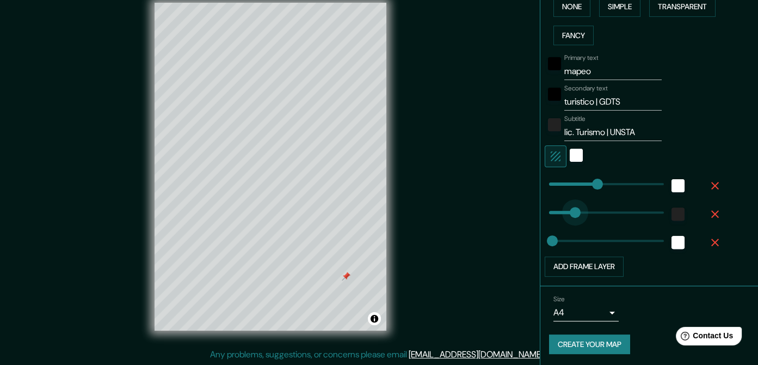
drag, startPoint x: 545, startPoint y: 209, endPoint x: 570, endPoint y: 206, distance: 25.2
drag, startPoint x: 564, startPoint y: 211, endPoint x: 547, endPoint y: 211, distance: 16.9
drag, startPoint x: 544, startPoint y: 239, endPoint x: 537, endPoint y: 237, distance: 7.6
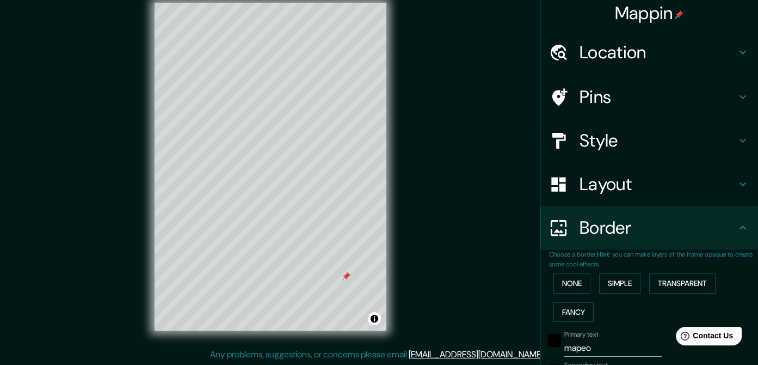
scroll to position [0, 0]
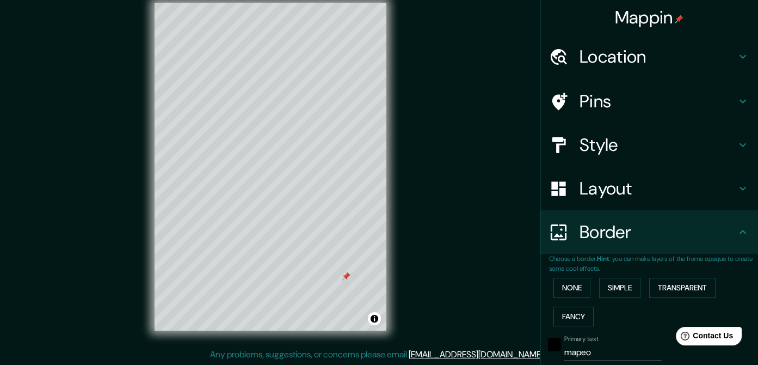
click at [558, 143] on icon at bounding box center [558, 144] width 19 height 19
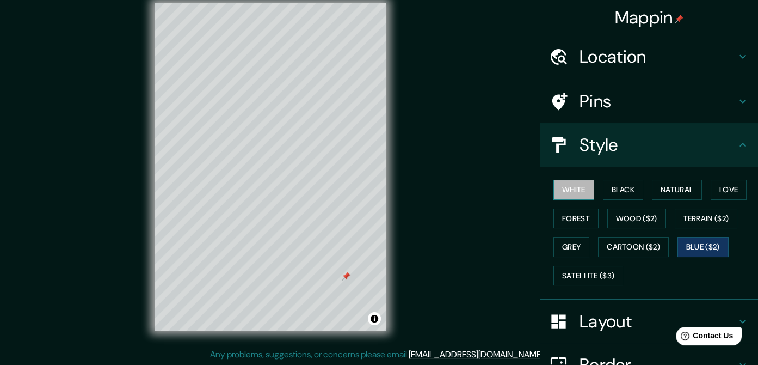
drag, startPoint x: 570, startPoint y: 193, endPoint x: 576, endPoint y: 192, distance: 5.5
click at [570, 193] on button "White" at bounding box center [573, 190] width 41 height 20
click at [611, 191] on button "Black" at bounding box center [623, 190] width 41 height 20
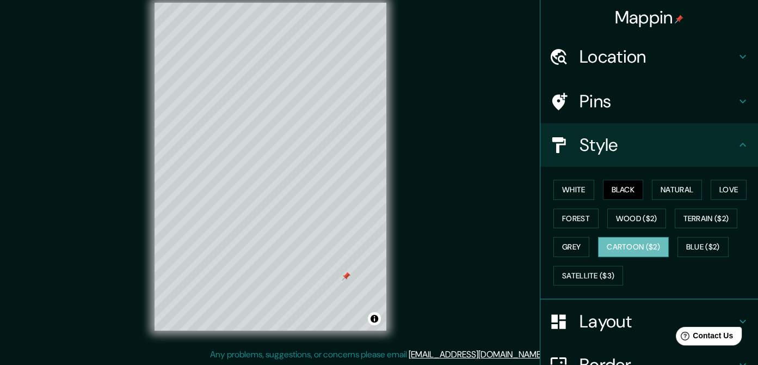
click at [628, 249] on button "Cartoon ($2)" at bounding box center [633, 247] width 71 height 20
click at [699, 248] on button "Blue ($2)" at bounding box center [702, 247] width 51 height 20
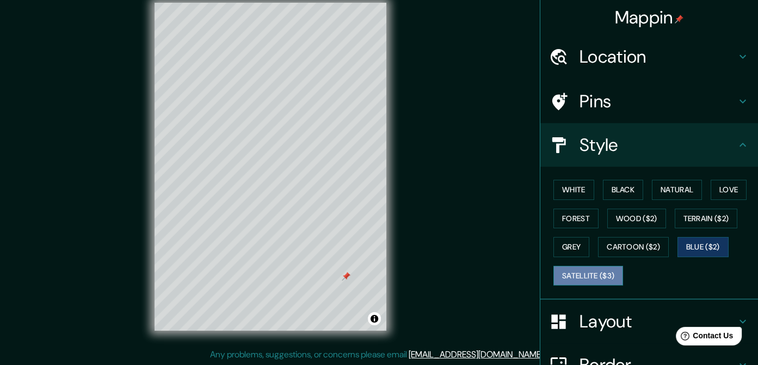
click at [584, 272] on button "Satellite ($3)" at bounding box center [588, 276] width 70 height 20
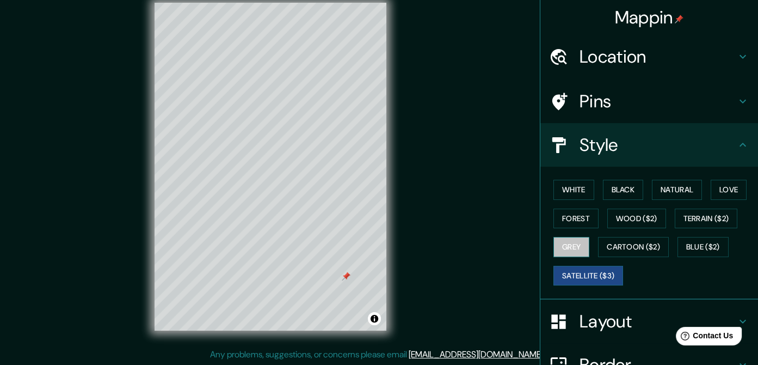
click at [562, 241] on button "Grey" at bounding box center [571, 247] width 36 height 20
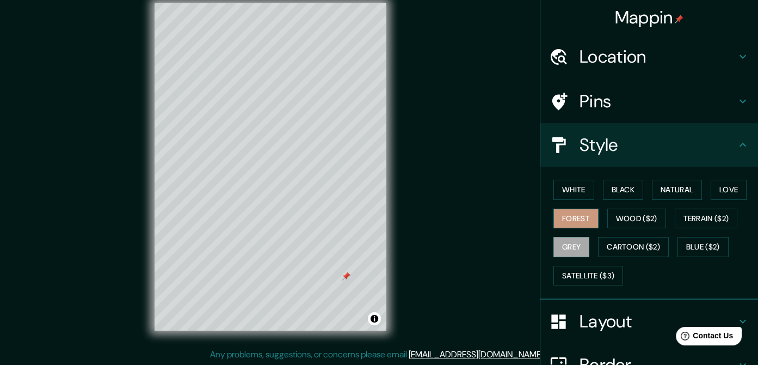
click at [577, 218] on button "Forest" at bounding box center [575, 218] width 45 height 20
click at [633, 218] on button "Wood ($2)" at bounding box center [636, 218] width 59 height 20
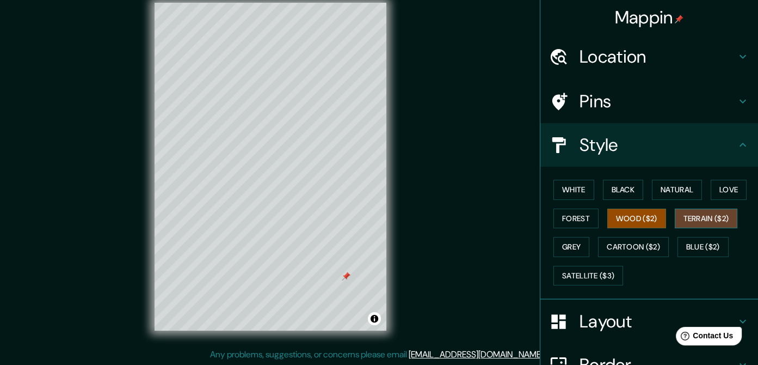
click at [698, 214] on button "Terrain ($2)" at bounding box center [706, 218] width 63 height 20
click at [727, 185] on button "Love" at bounding box center [729, 190] width 36 height 20
click at [701, 222] on button "Terrain ($2)" at bounding box center [706, 218] width 63 height 20
click at [675, 195] on button "Natural" at bounding box center [677, 190] width 50 height 20
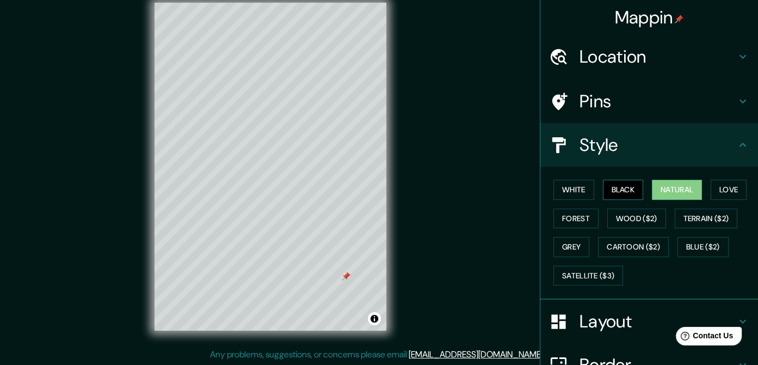
click at [629, 192] on button "Black" at bounding box center [623, 190] width 41 height 20
click at [572, 189] on button "White" at bounding box center [573, 190] width 41 height 20
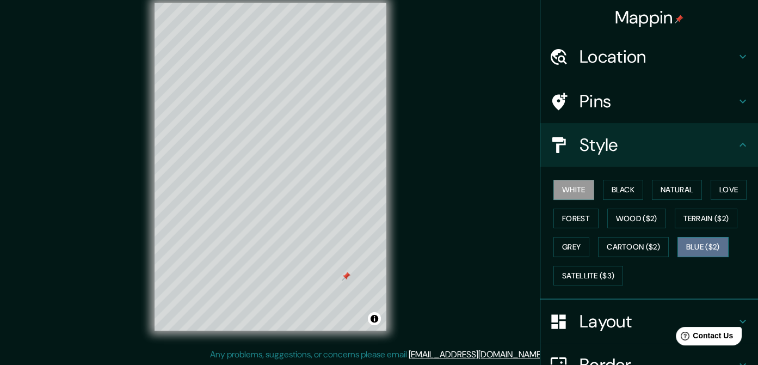
click at [701, 250] on button "Blue ($2)" at bounding box center [702, 247] width 51 height 20
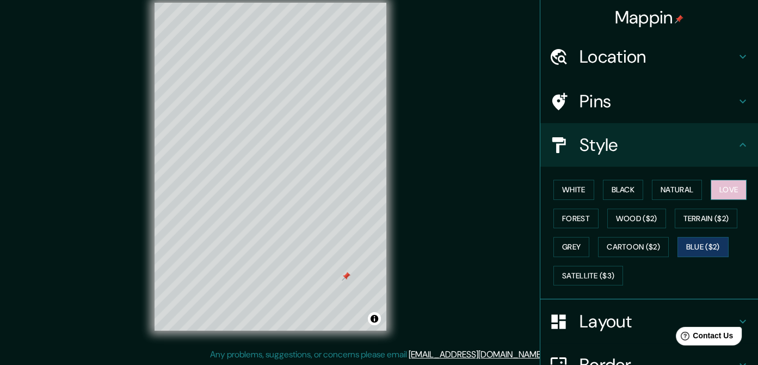
click at [716, 188] on button "Love" at bounding box center [729, 190] width 36 height 20
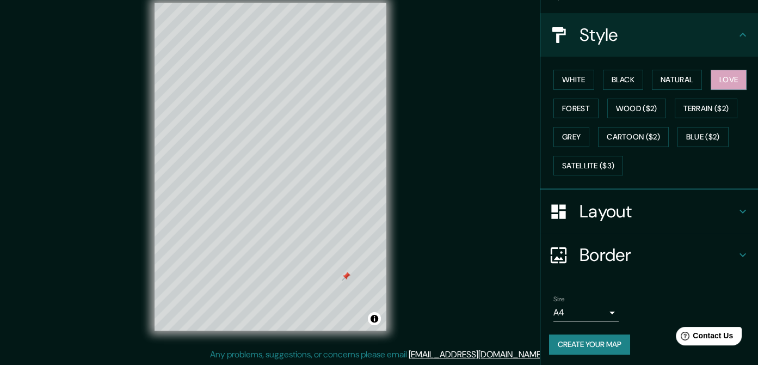
scroll to position [110, 0]
click at [577, 339] on button "Create your map" at bounding box center [589, 344] width 81 height 20
drag, startPoint x: 348, startPoint y: 275, endPoint x: 337, endPoint y: 252, distance: 25.3
click at [337, 249] on div at bounding box center [335, 245] width 9 height 9
drag, startPoint x: 336, startPoint y: 250, endPoint x: 337, endPoint y: 232, distance: 18.0
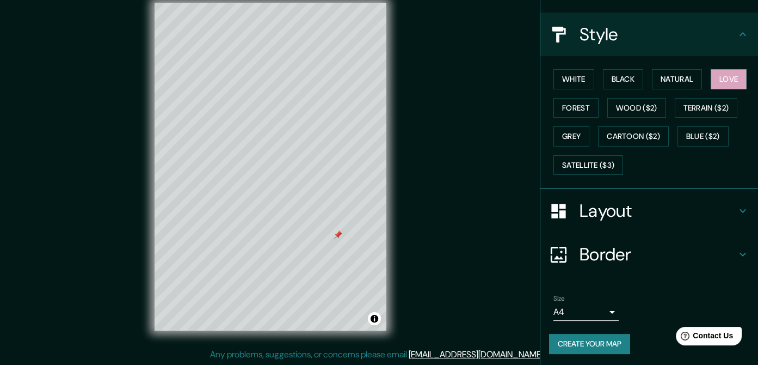
click at [337, 232] on div at bounding box center [338, 234] width 9 height 9
click at [336, 234] on div at bounding box center [338, 234] width 9 height 9
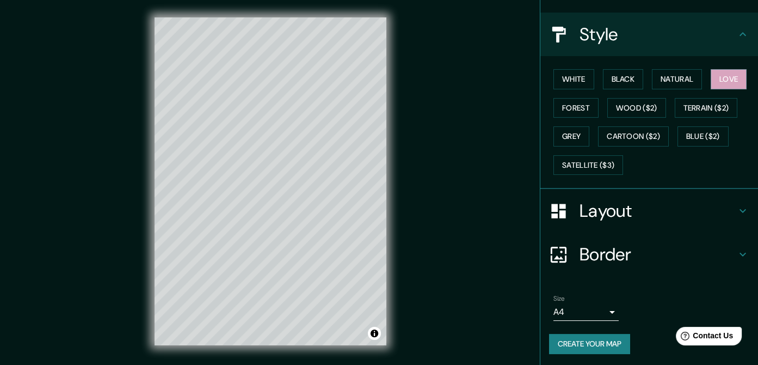
scroll to position [0, 0]
drag, startPoint x: 315, startPoint y: 145, endPoint x: 320, endPoint y: 161, distance: 17.4
click at [323, 161] on div at bounding box center [324, 162] width 9 height 9
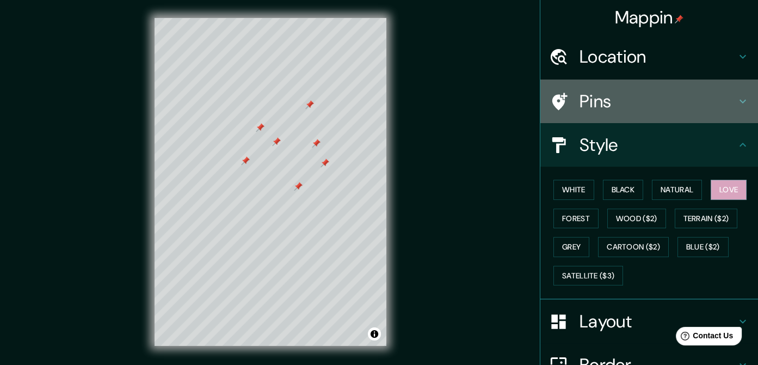
click at [579, 98] on h4 "Pins" at bounding box center [657, 101] width 157 height 22
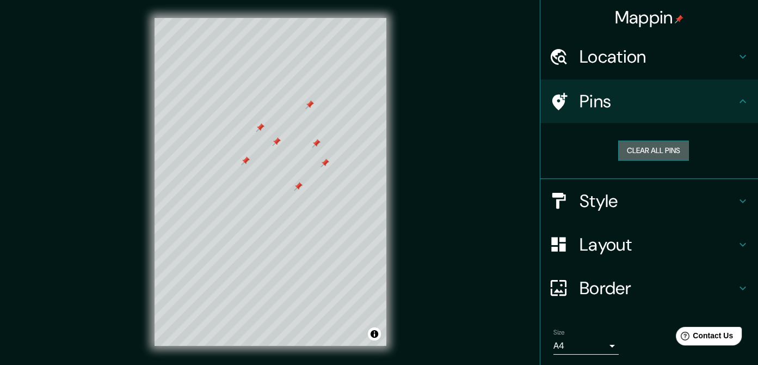
click at [651, 144] on button "Clear all pins" at bounding box center [653, 150] width 71 height 20
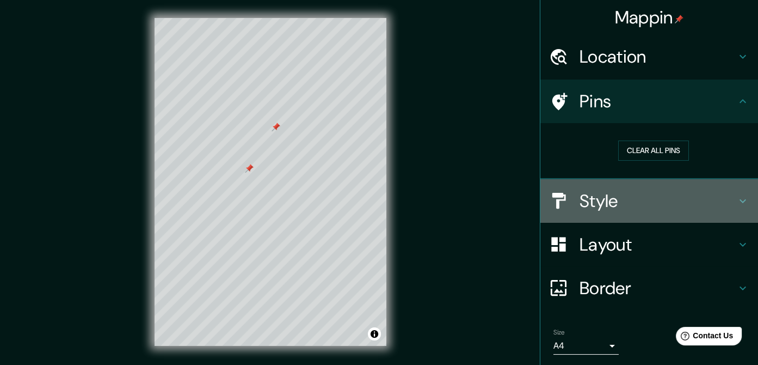
click at [615, 202] on h4 "Style" at bounding box center [657, 201] width 157 height 22
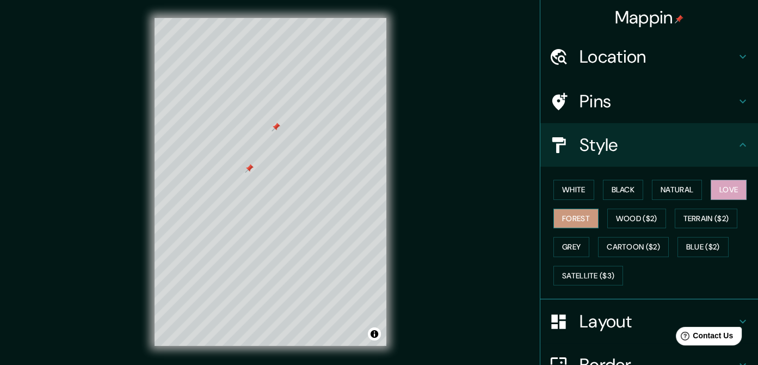
click at [564, 217] on button "Forest" at bounding box center [575, 218] width 45 height 20
click at [613, 184] on button "Black" at bounding box center [623, 190] width 41 height 20
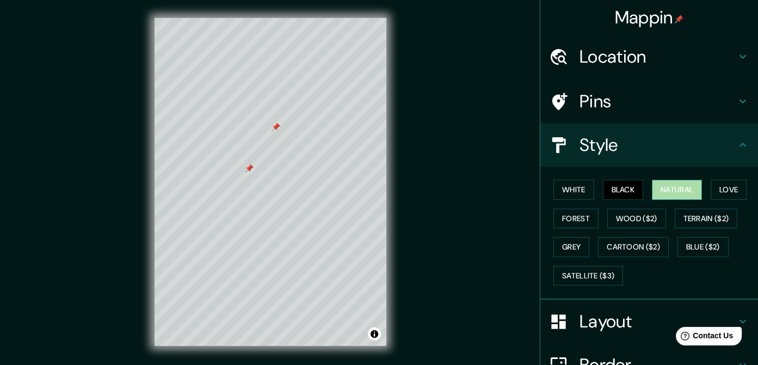
click at [655, 184] on button "Natural" at bounding box center [677, 190] width 50 height 20
click at [634, 220] on button "Wood ($2)" at bounding box center [636, 218] width 59 height 20
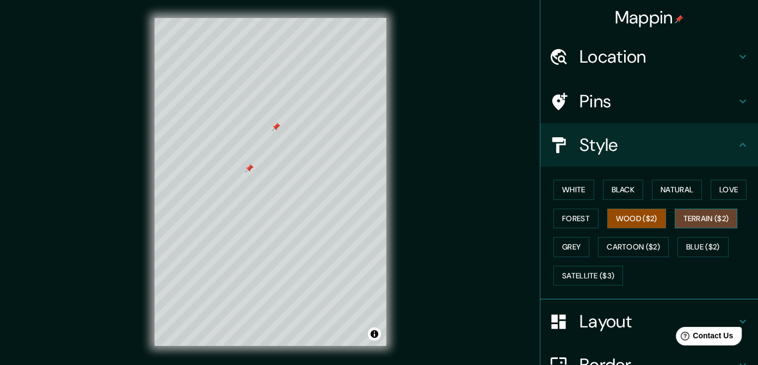
click at [699, 216] on button "Terrain ($2)" at bounding box center [706, 218] width 63 height 20
click at [720, 189] on button "Love" at bounding box center [729, 190] width 36 height 20
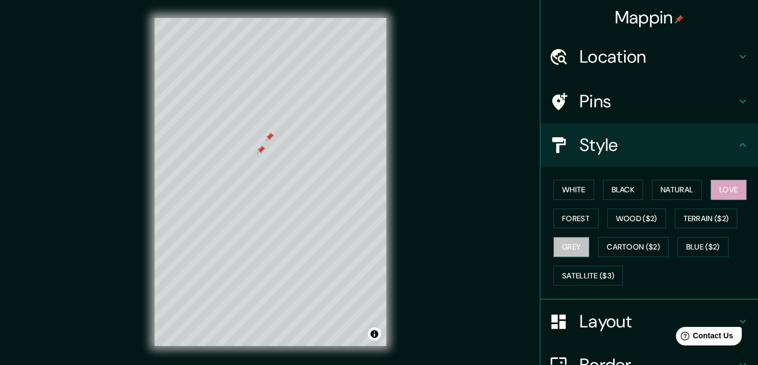
click at [557, 238] on button "Grey" at bounding box center [571, 247] width 36 height 20
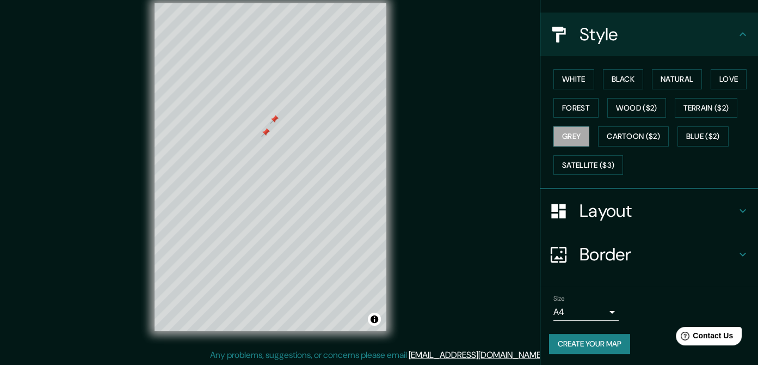
scroll to position [15, 0]
click at [581, 338] on button "Create your map" at bounding box center [589, 344] width 81 height 20
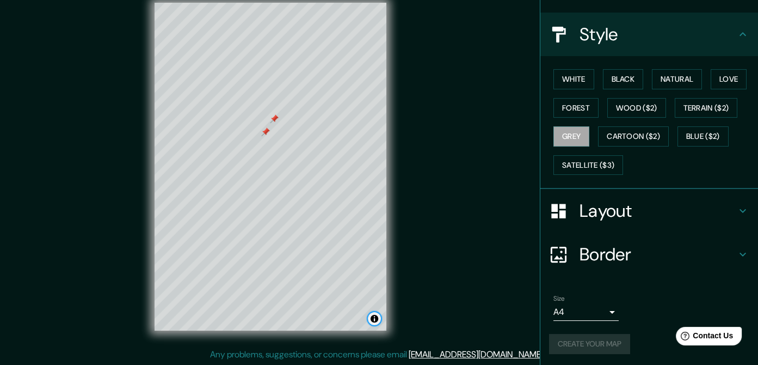
click at [372, 322] on button "Toggle attribution" at bounding box center [374, 318] width 13 height 13
click at [353, 319] on link "Improve this map" at bounding box center [338, 319] width 54 height 8
